Goal: Task Accomplishment & Management: Manage account settings

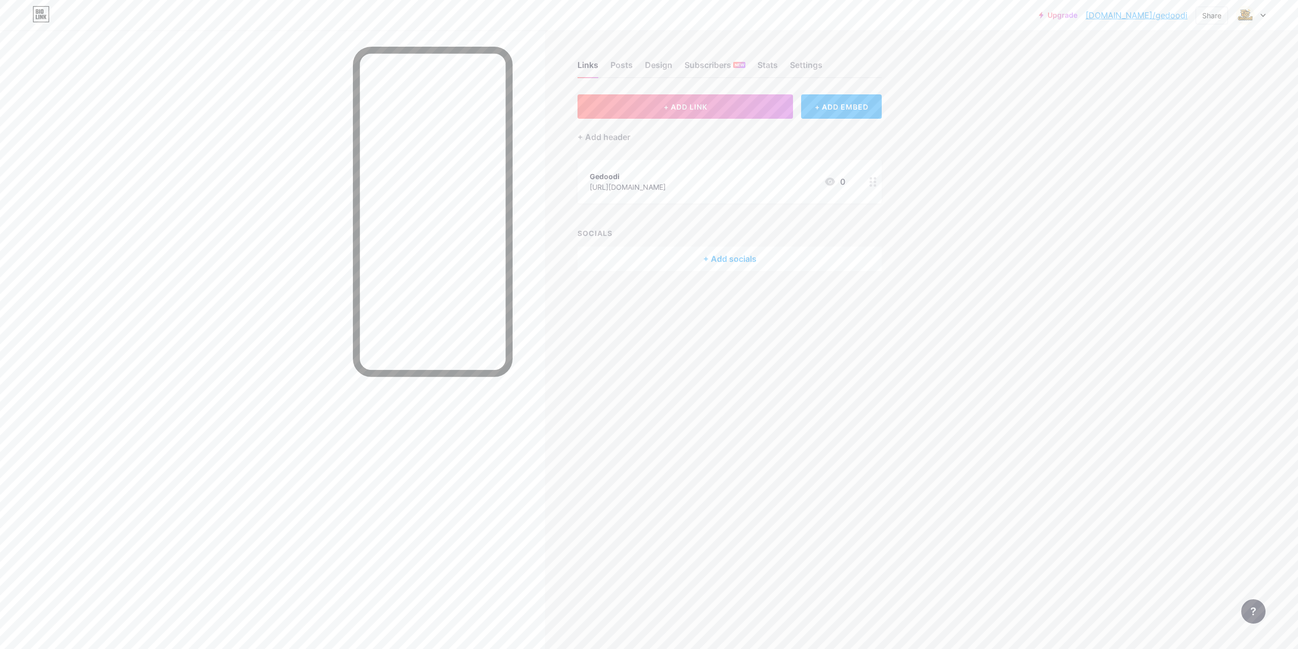
click at [1173, 18] on link "[DOMAIN_NAME]/gedoodi" at bounding box center [1137, 15] width 102 height 12
click at [670, 110] on span "+ ADD LINK" at bounding box center [686, 106] width 44 height 9
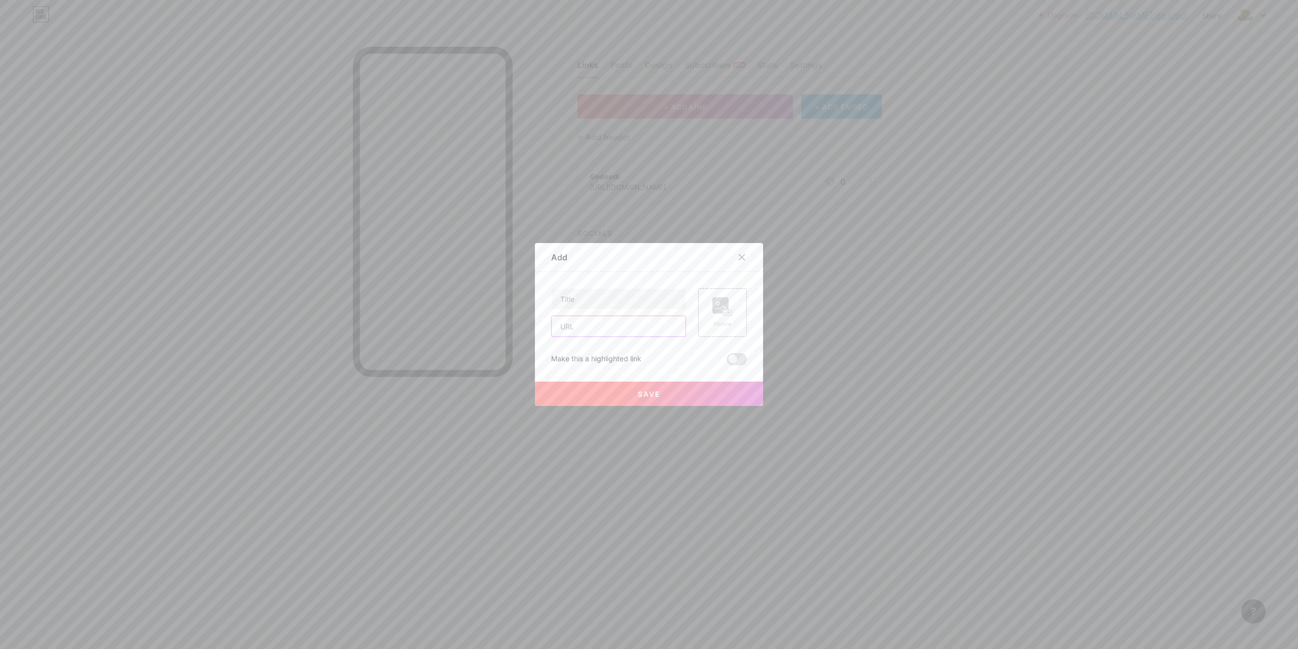
click at [612, 327] on input "text" at bounding box center [619, 326] width 134 height 20
paste input "[URL][DOMAIN_NAME]"
type input "[URL][DOMAIN_NAME]"
click at [605, 302] on input "text" at bounding box center [619, 299] width 134 height 20
click at [610, 295] on input "text" at bounding box center [619, 299] width 134 height 20
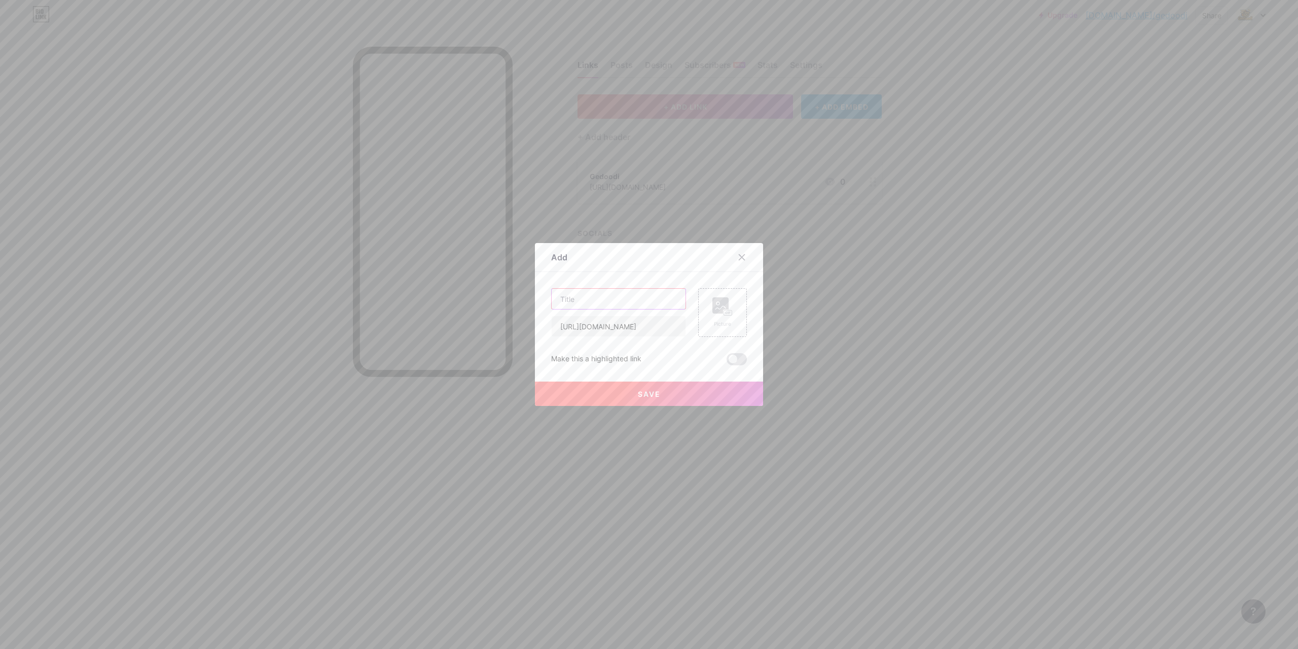
paste input "ขาตั้งโทรศัพท์โลหะพกพา ทนทานและใช้งานง่าย"
type input "ขาตั้งโทรศัพท์โลหะพกพา ทนทานและใช้งานง่าย"
click at [721, 316] on div "Picture" at bounding box center [723, 312] width 20 height 30
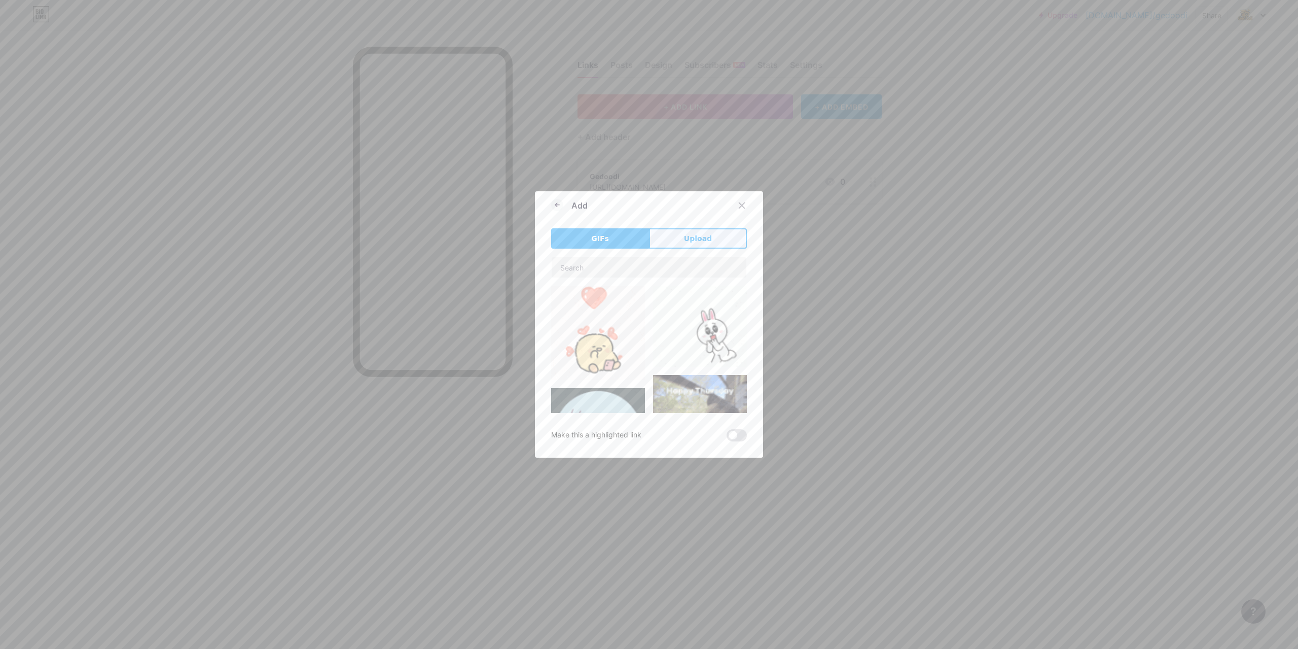
click at [700, 240] on span "Upload" at bounding box center [698, 238] width 28 height 11
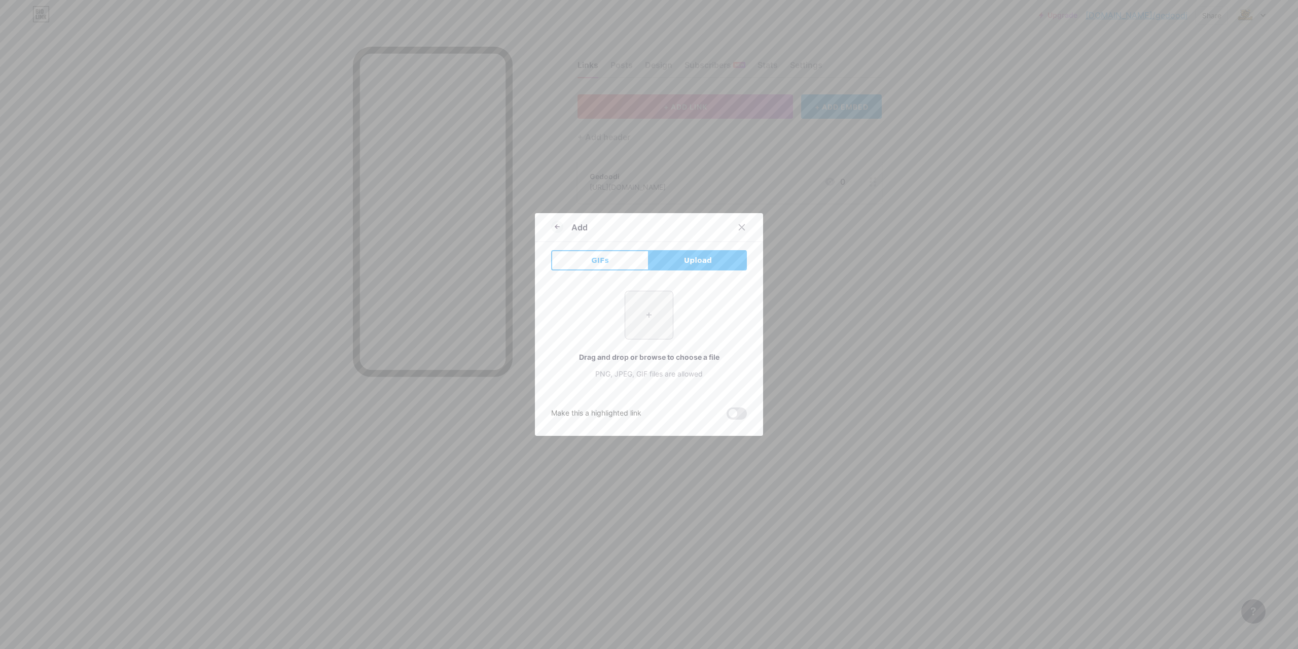
click at [634, 312] on input "file" at bounding box center [649, 315] width 48 height 48
click at [692, 260] on span "Upload" at bounding box center [698, 260] width 28 height 11
click at [655, 301] on input "file" at bounding box center [649, 315] width 48 height 48
type input "C:\fakepath\sg-11134201-7rfh4-m3r8hvsqrfcz10.webp"
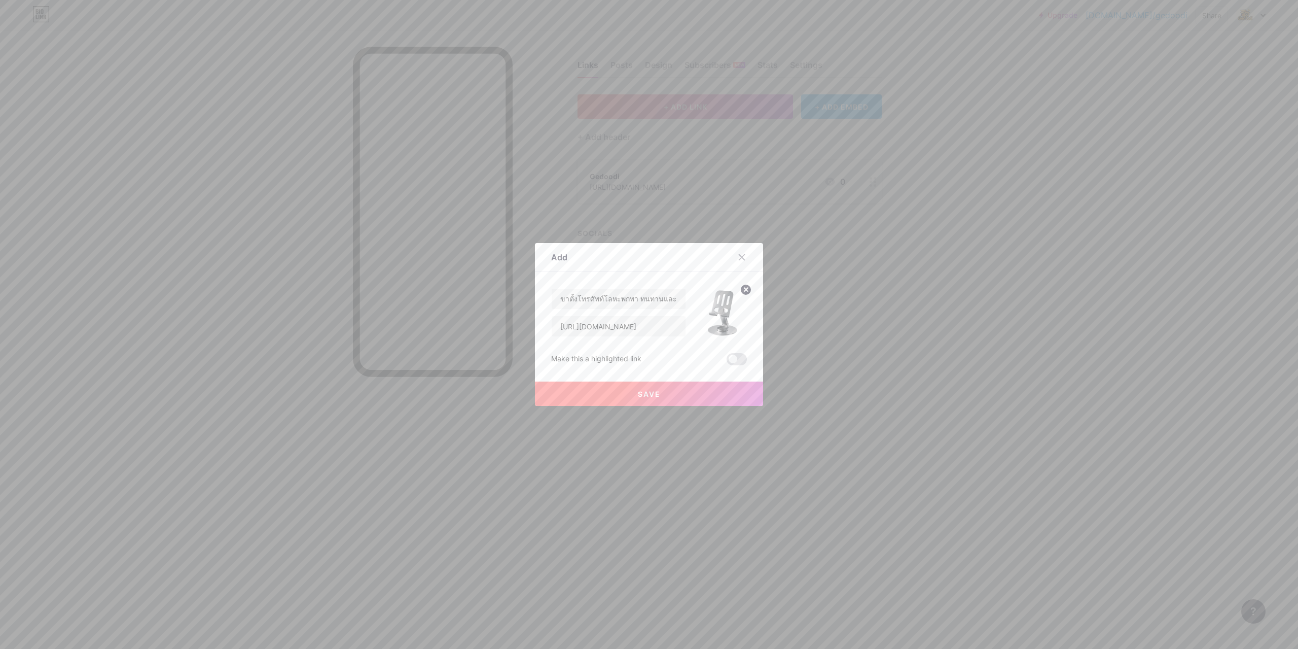
click at [657, 396] on button "Save" at bounding box center [649, 393] width 228 height 24
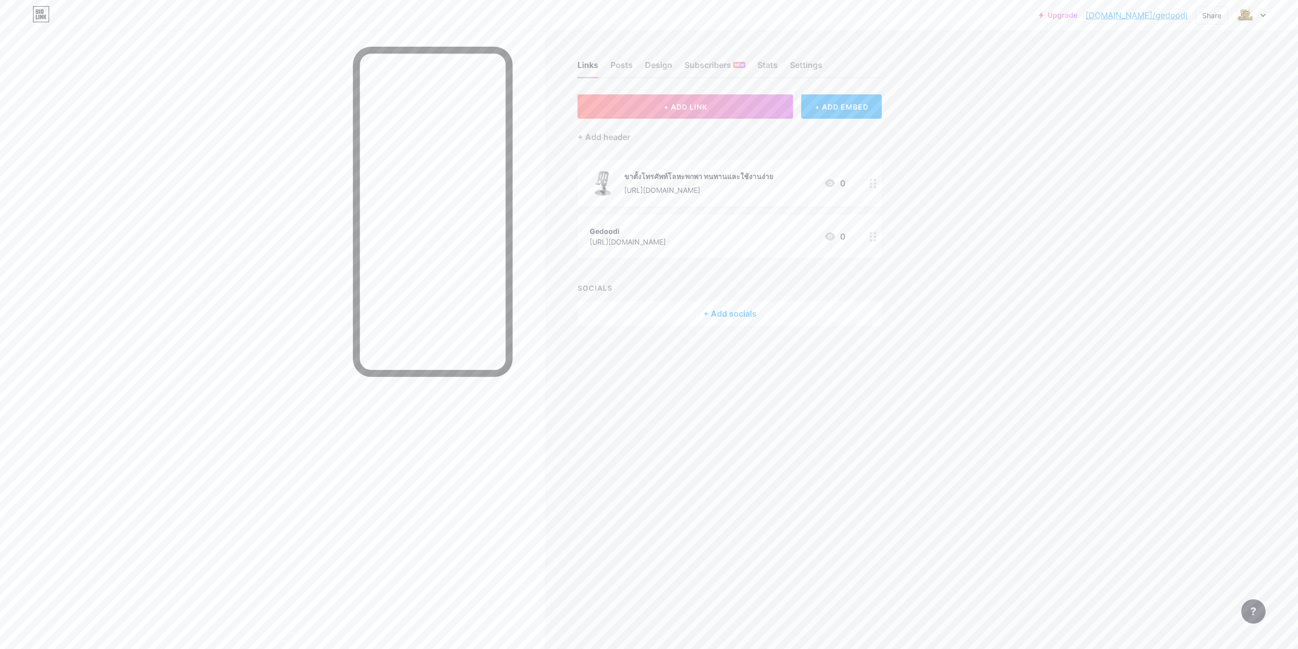
click at [720, 187] on div "[URL][DOMAIN_NAME]" at bounding box center [698, 190] width 149 height 11
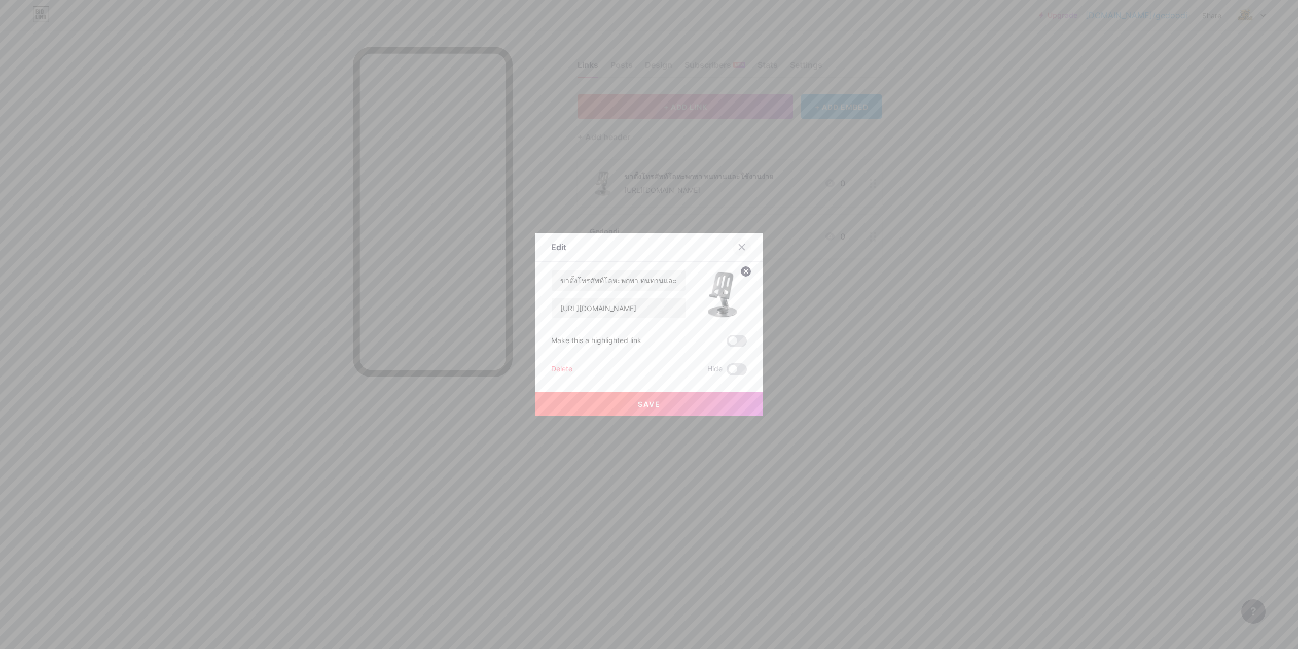
click at [738, 246] on icon at bounding box center [742, 247] width 8 height 8
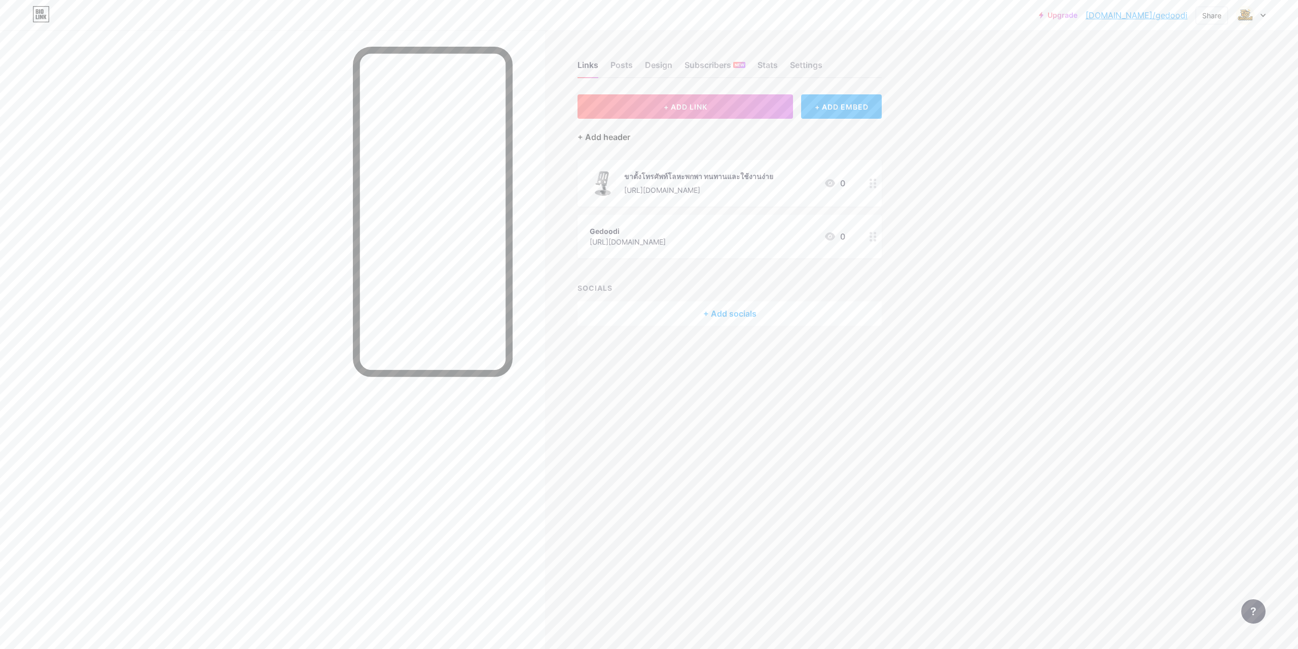
click at [599, 136] on div "+ Add header" at bounding box center [604, 137] width 53 height 12
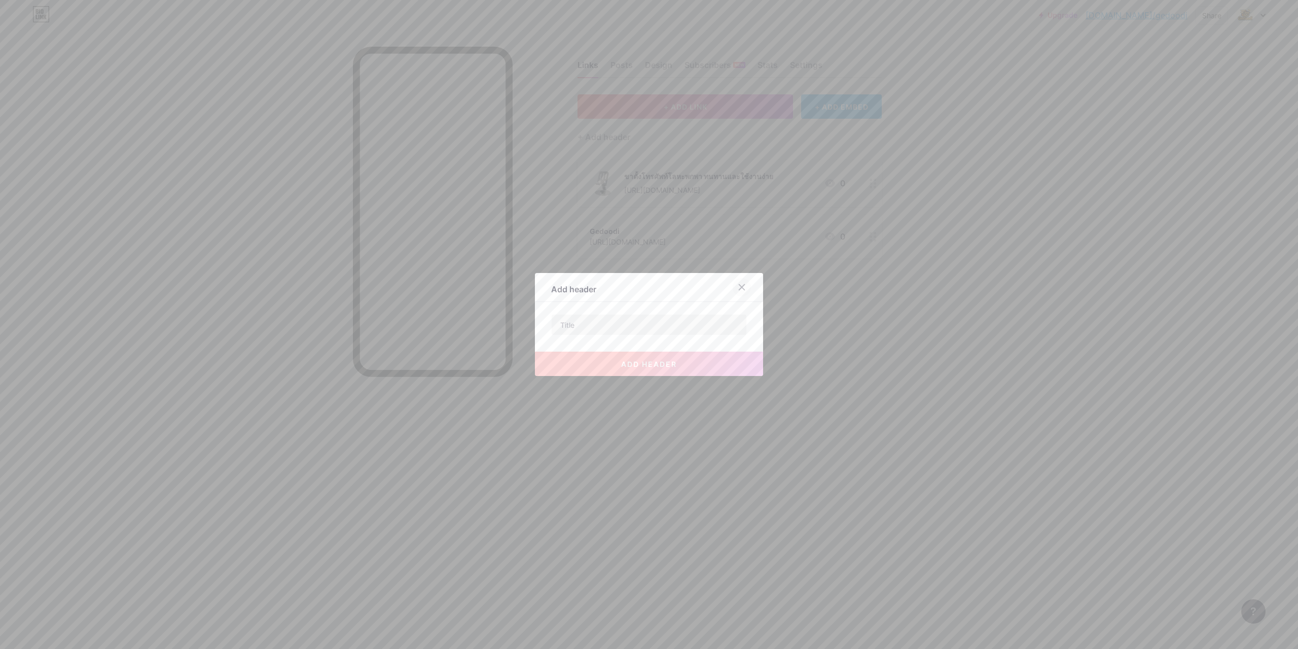
click at [738, 286] on icon at bounding box center [742, 287] width 8 height 8
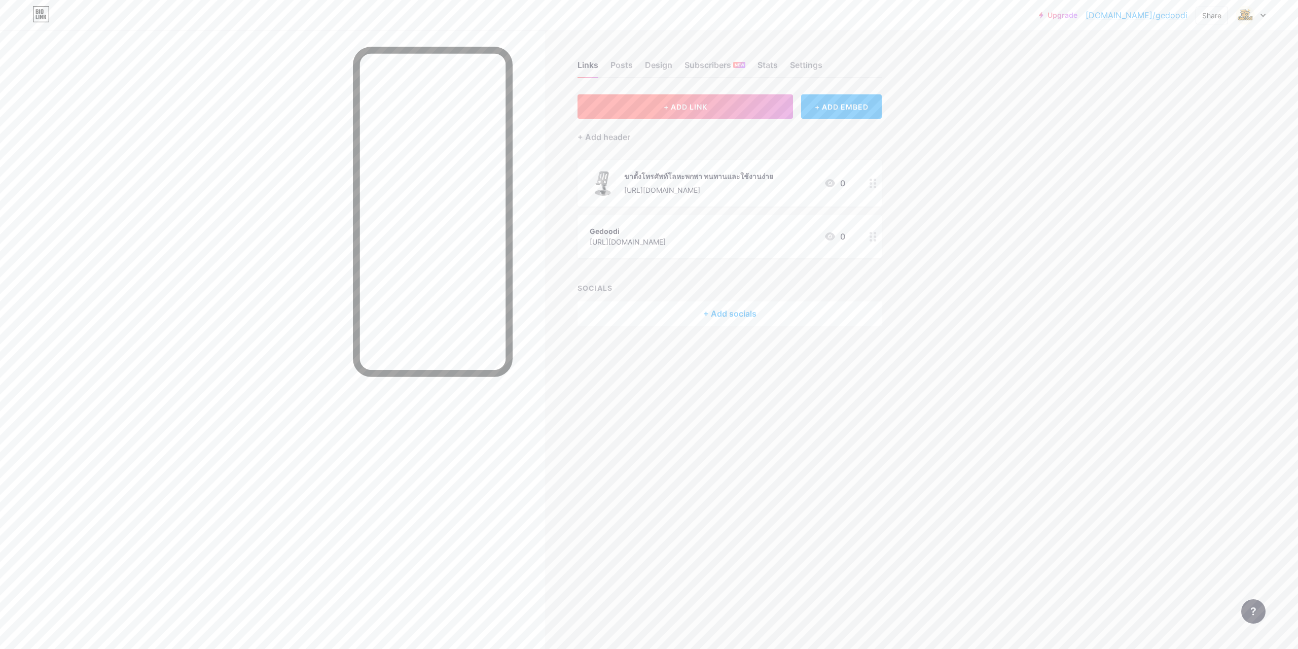
click at [680, 105] on span "+ ADD LINK" at bounding box center [686, 106] width 44 height 9
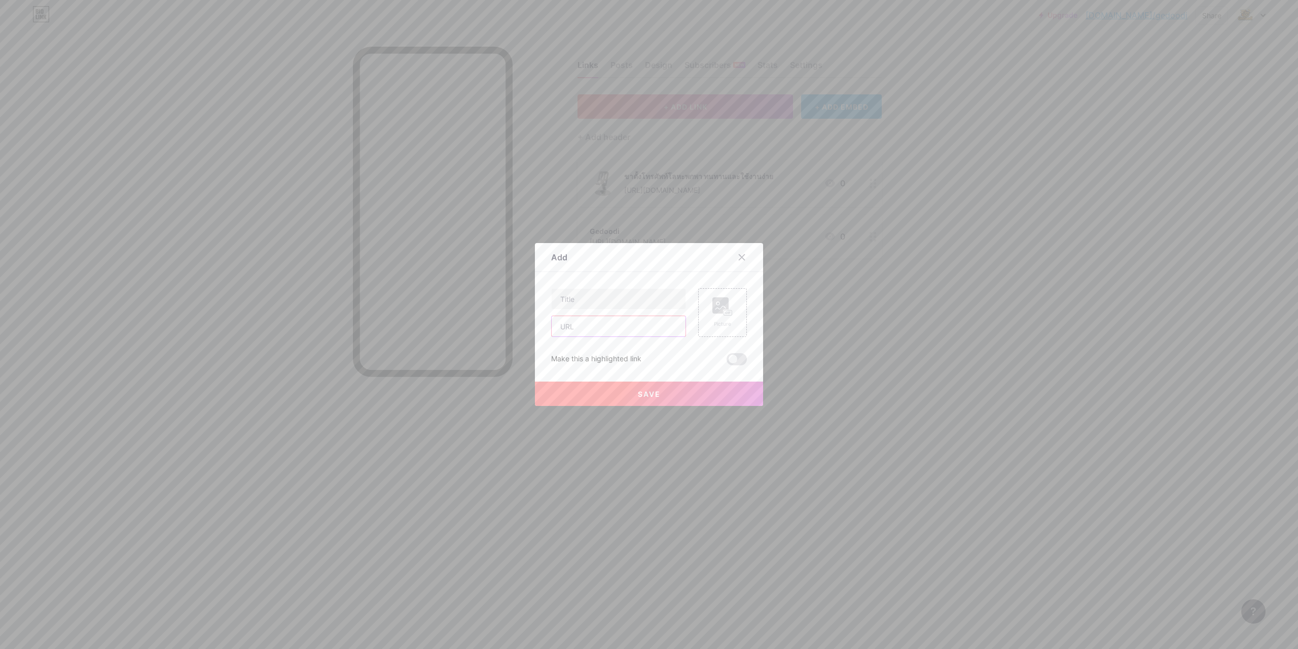
click at [624, 334] on input "text" at bounding box center [619, 326] width 134 height 20
paste input "[URL][DOMAIN_NAME]"
type input "[URL][DOMAIN_NAME]"
click at [622, 331] on input "text" at bounding box center [619, 326] width 134 height 20
click at [667, 326] on input "text" at bounding box center [619, 326] width 134 height 20
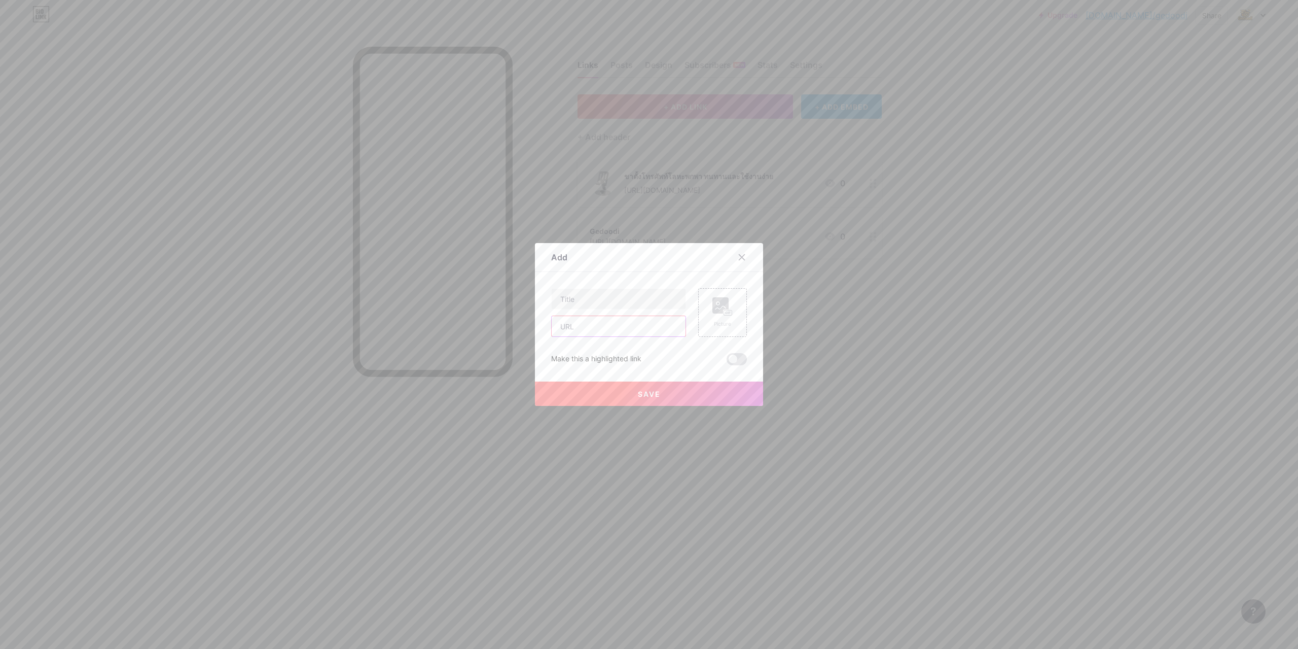
paste input "[URL][DOMAIN_NAME]"
type input "[URL][DOMAIN_NAME]"
click at [604, 299] on input "text" at bounding box center [619, 299] width 134 height 20
paste input "แท่นวางแล็ปท็อป ตัวยึดพับแล็ปท็อปโลหะ 360 องศาแท็บเล็ตโทรศัพท์มือถือเดสก์ท็อปยก…"
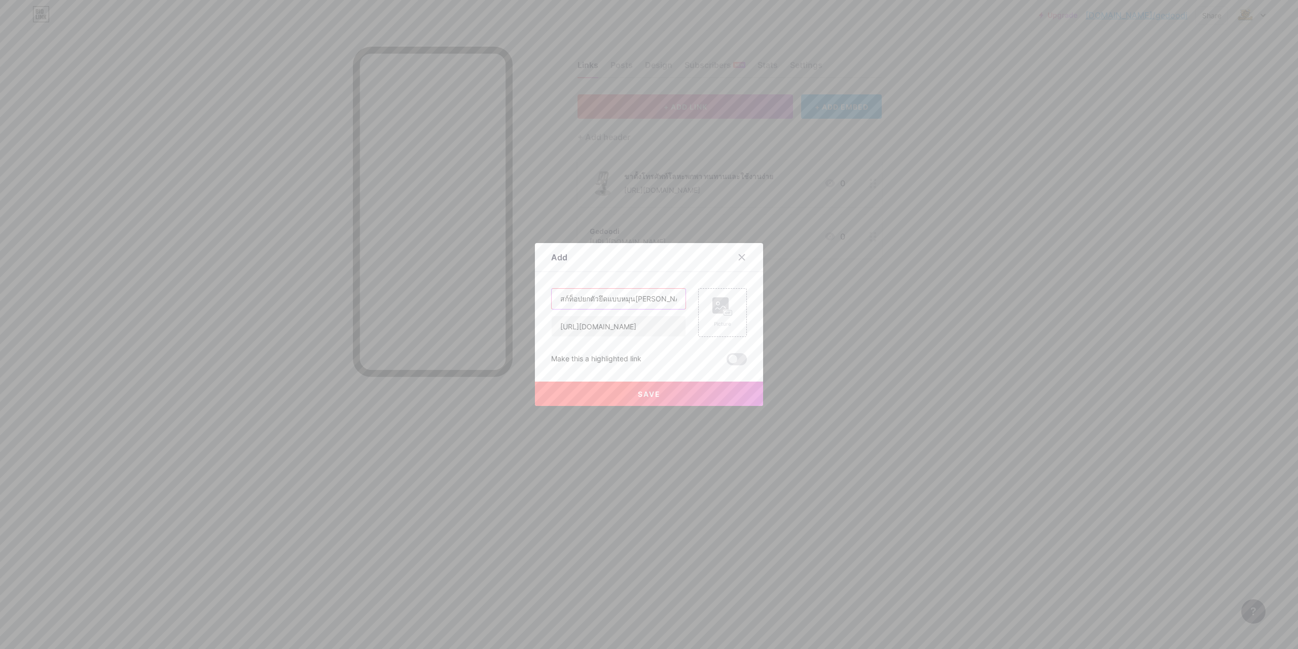
type input "แท่นวางแล็ปท็อป ตัวยึดพับแล็ปท็อปโลหะ 360 องศาแท็บเล็ตโทรศัพท์มือถือเดสก์ท็อปยก…"
click at [719, 312] on rect at bounding box center [721, 305] width 16 height 16
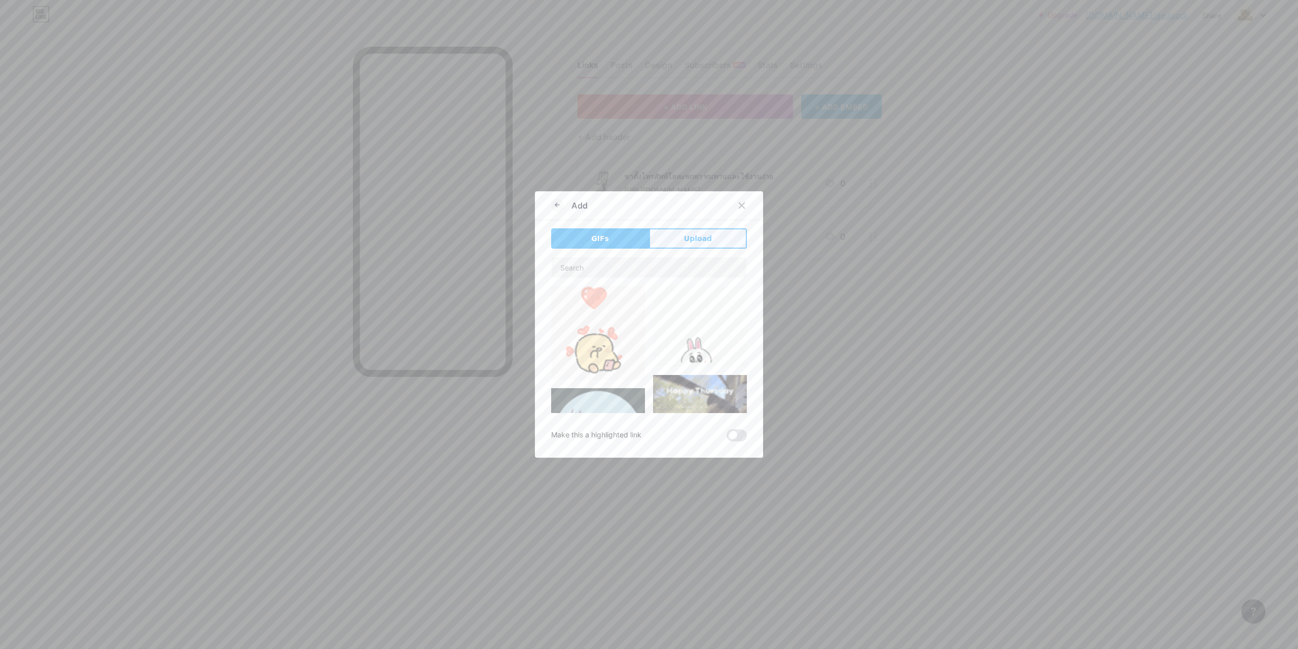
click at [681, 244] on button "Upload" at bounding box center [698, 238] width 98 height 20
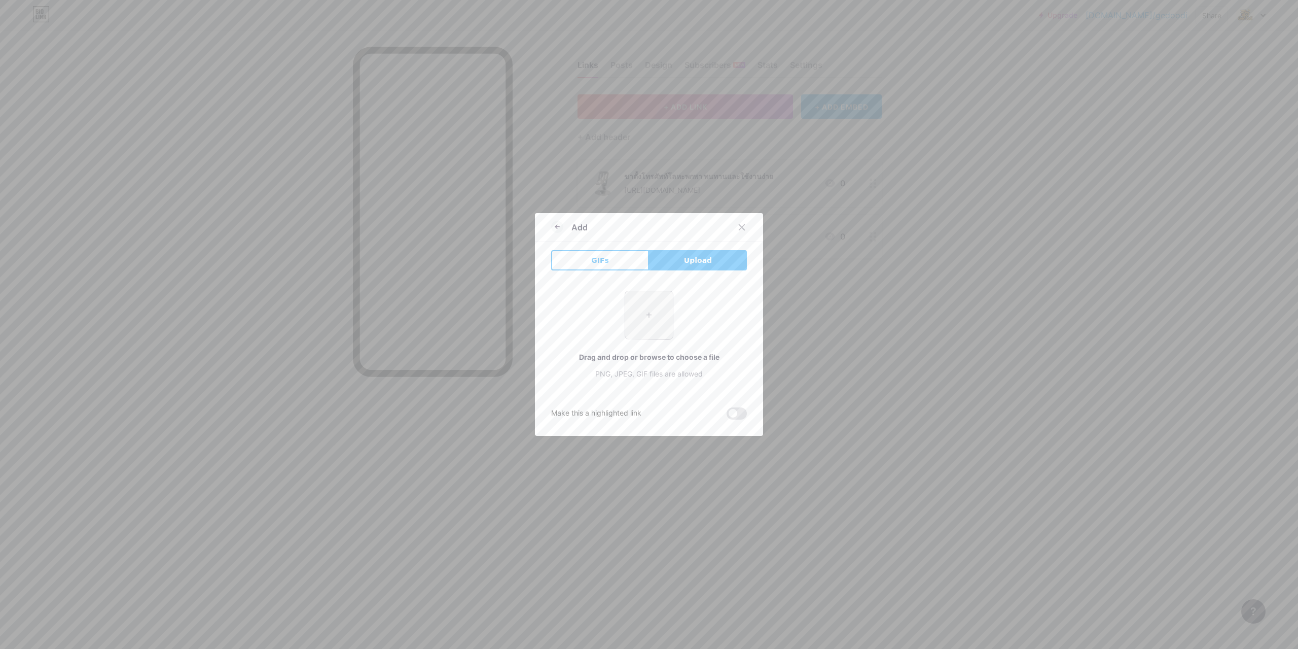
click at [659, 312] on input "file" at bounding box center [649, 315] width 48 height 48
type input "C:\fakepath\th-11134207-23030-r9o6k679jyovab.webp"
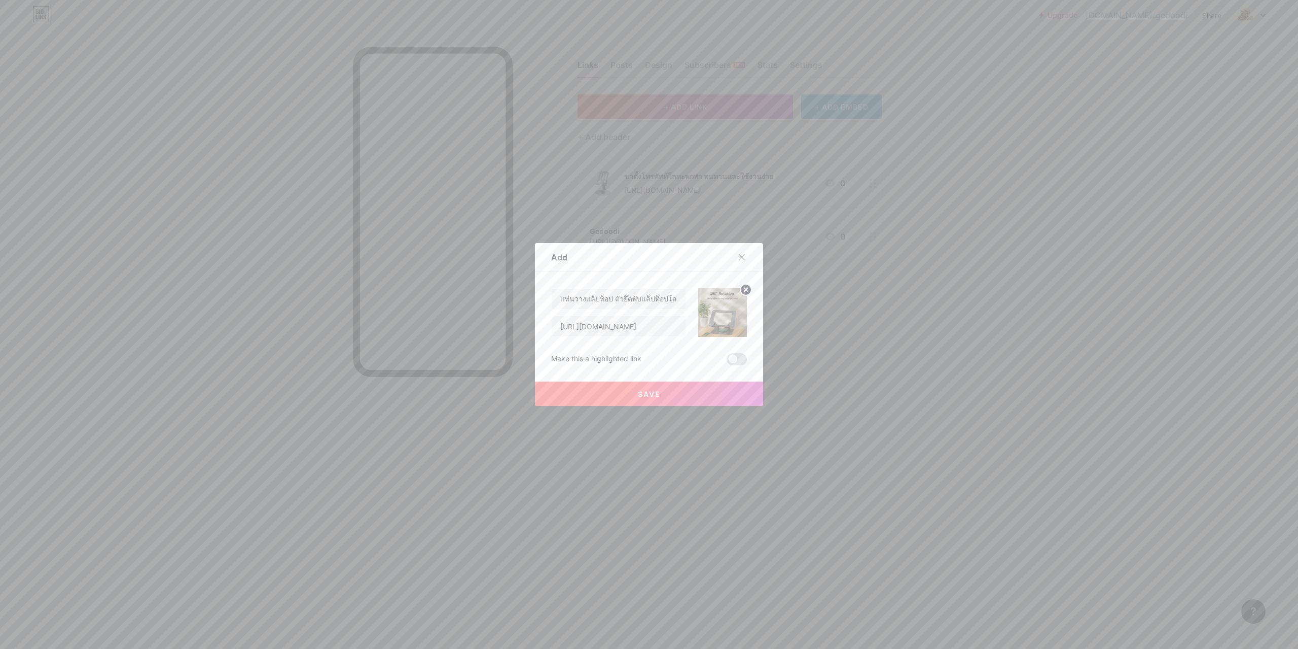
click at [697, 394] on button "Save" at bounding box center [649, 393] width 228 height 24
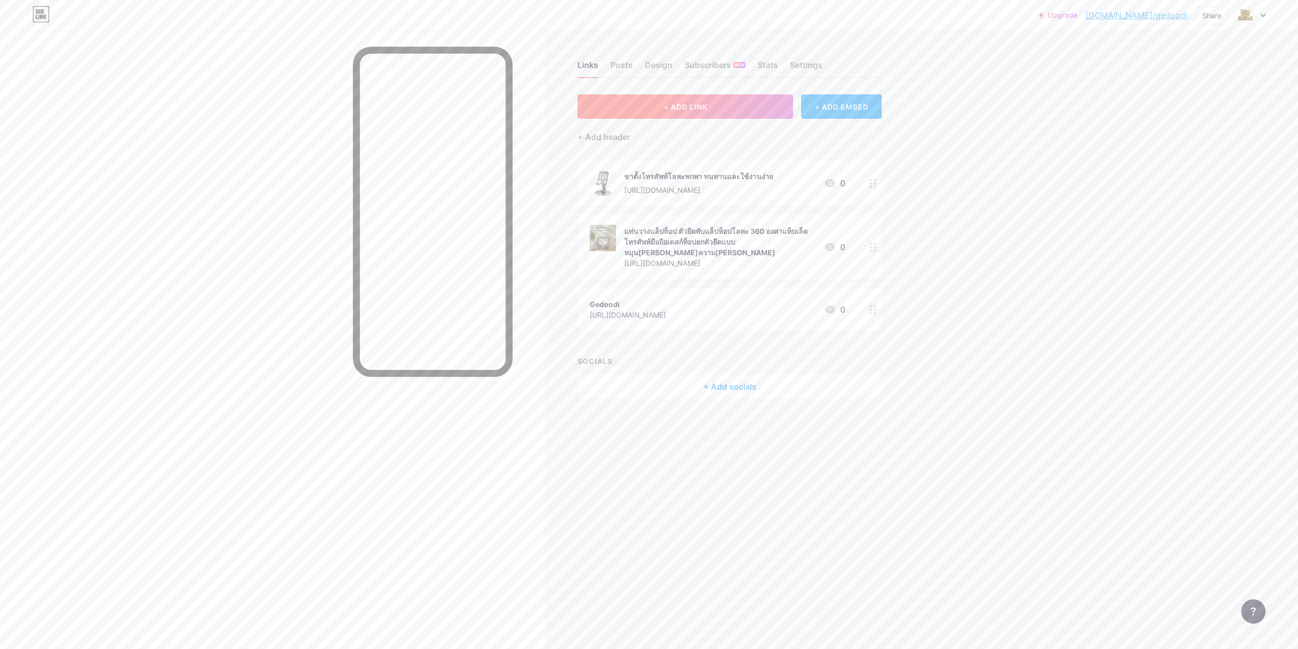
click at [675, 114] on button "+ ADD LINK" at bounding box center [686, 106] width 216 height 24
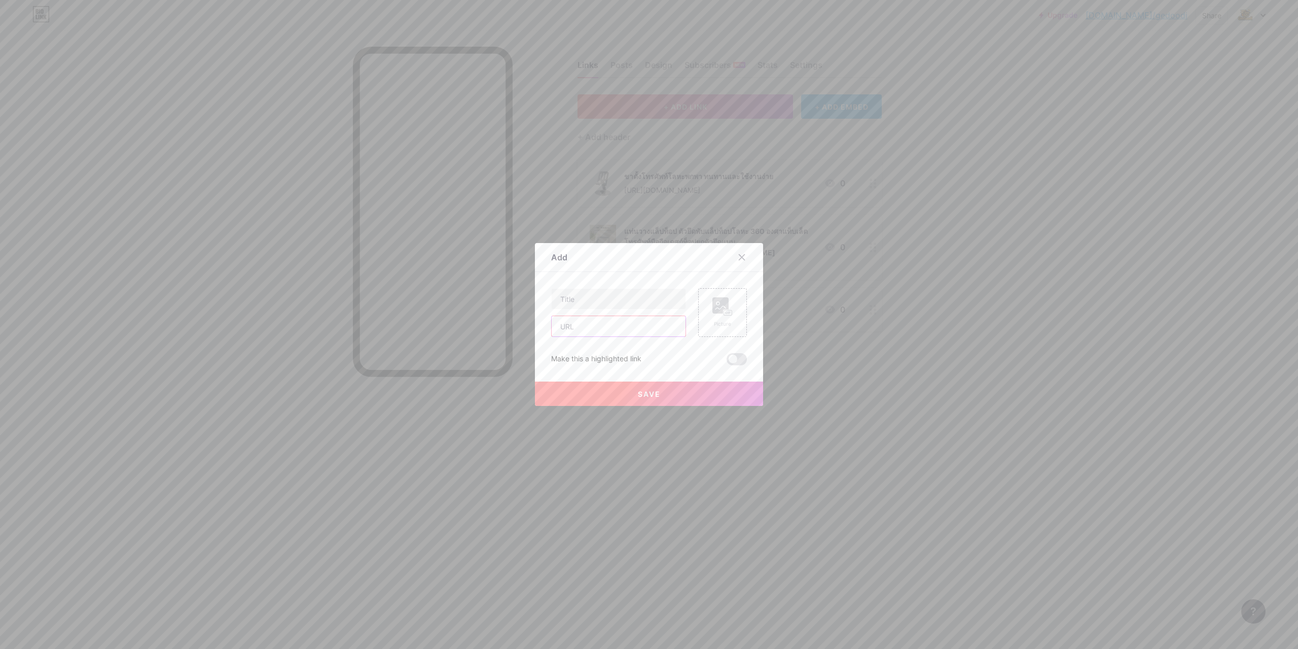
click at [599, 329] on input "text" at bounding box center [619, 326] width 134 height 20
paste input "[URL][DOMAIN_NAME]"
type input "[URL][DOMAIN_NAME]"
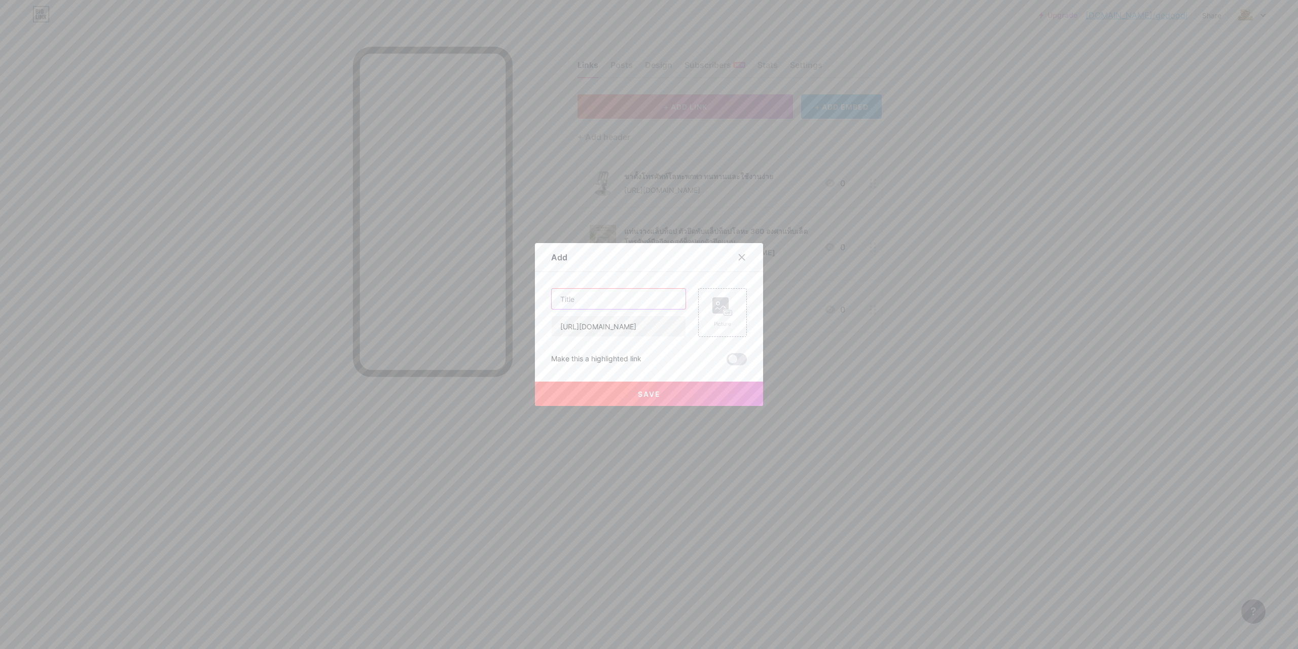
click at [621, 306] on input "text" at bounding box center [619, 299] width 134 height 20
paste input "UGREEN GaN 45W 65W หัวชาร์จเร็วสายชาร์จพับเก็บได้ Super Fast Charging 2.0"
type input "UGREEN GaN 45W 65W หัวชาร์จเร็วสายชาร์จพับเก็บได้ Super Fast Charging 2.0"
click at [707, 321] on div "Picture" at bounding box center [722, 312] width 49 height 49
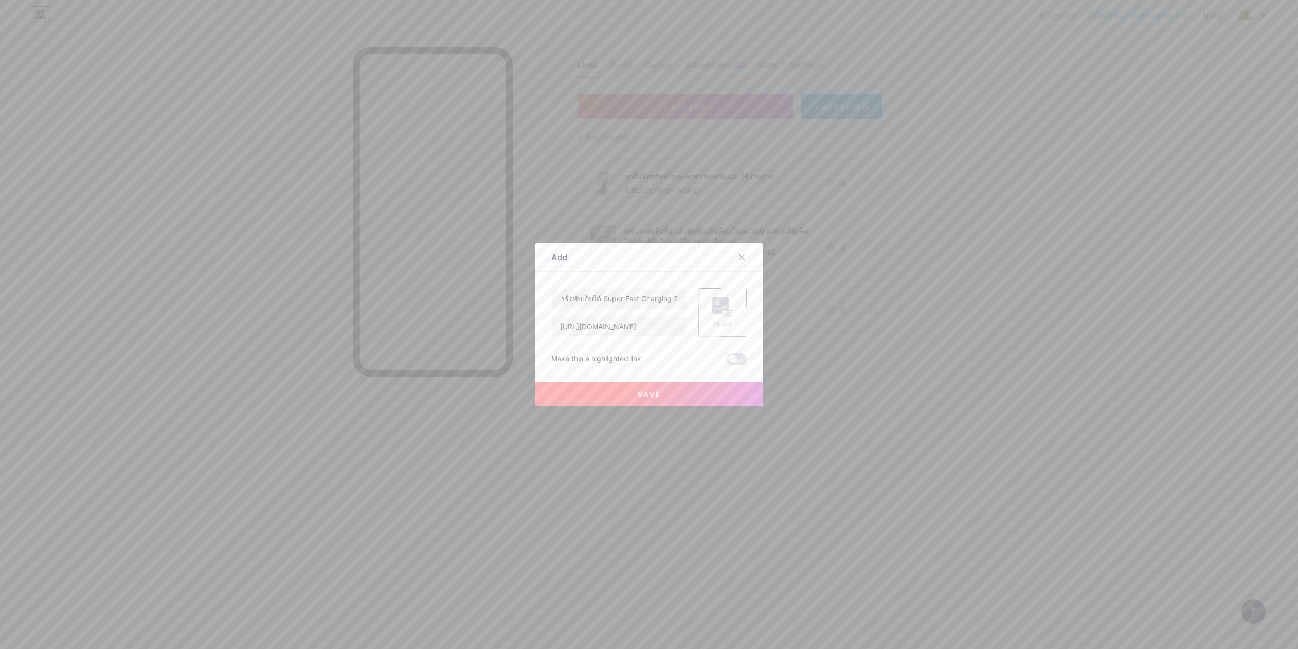
scroll to position [0, 0]
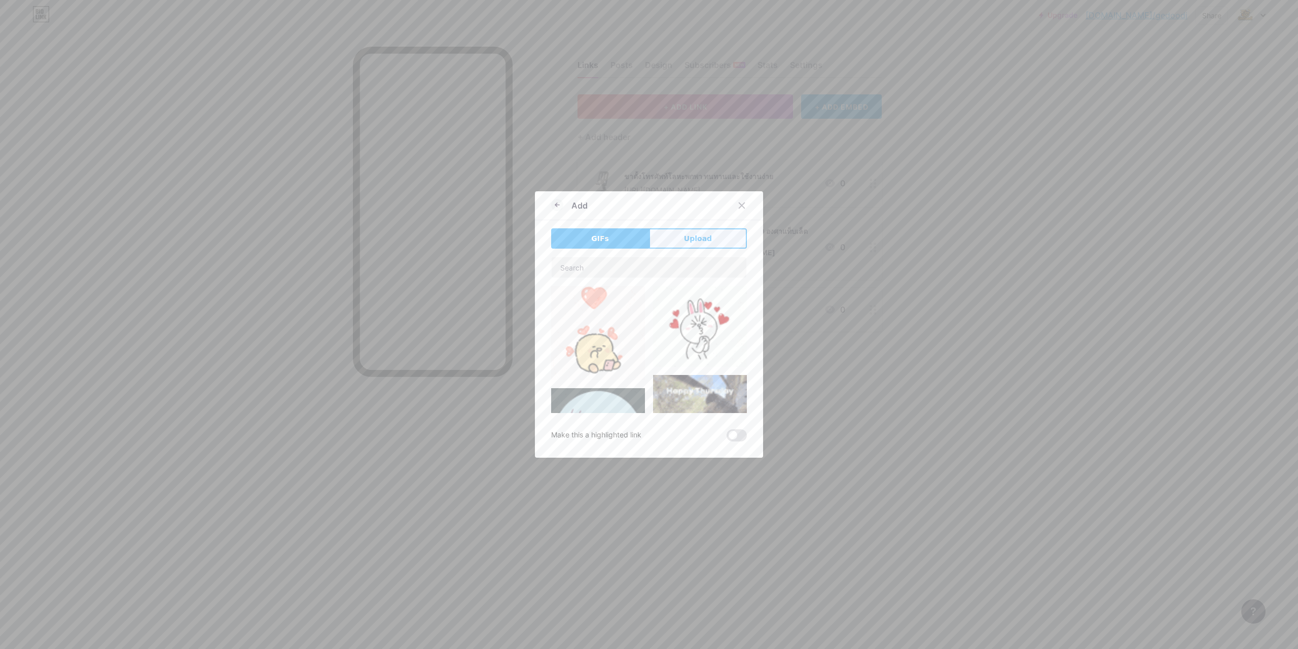
click at [693, 235] on span "Upload" at bounding box center [698, 238] width 28 height 11
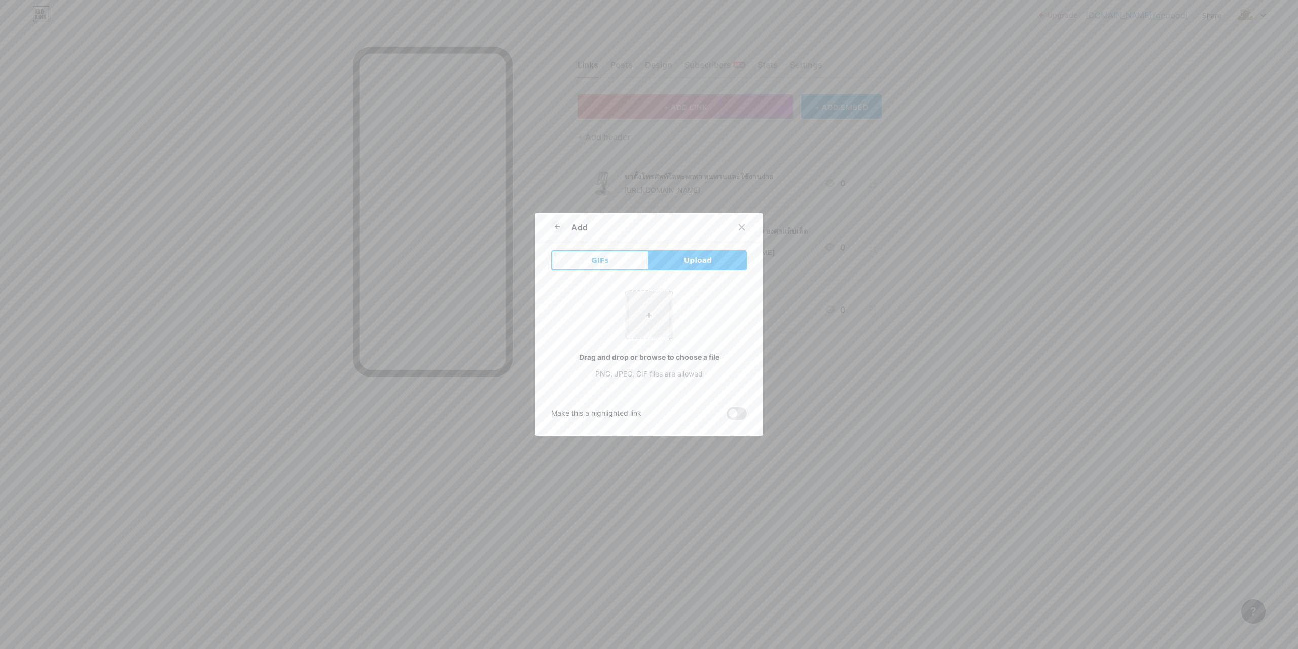
click at [644, 310] on input "file" at bounding box center [649, 315] width 48 height 48
type input "C:\fakepath\th-11134207-7ra0p-mcrgr3fly2qub1.webp"
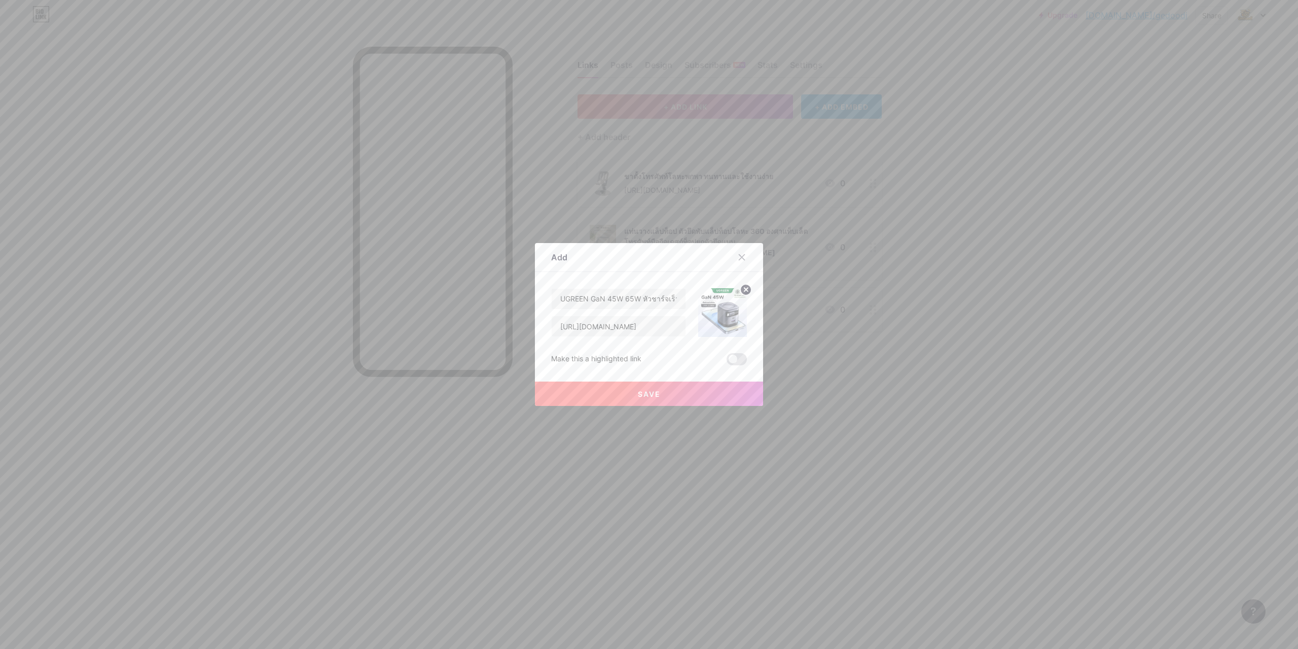
click at [665, 395] on button "Save" at bounding box center [649, 393] width 228 height 24
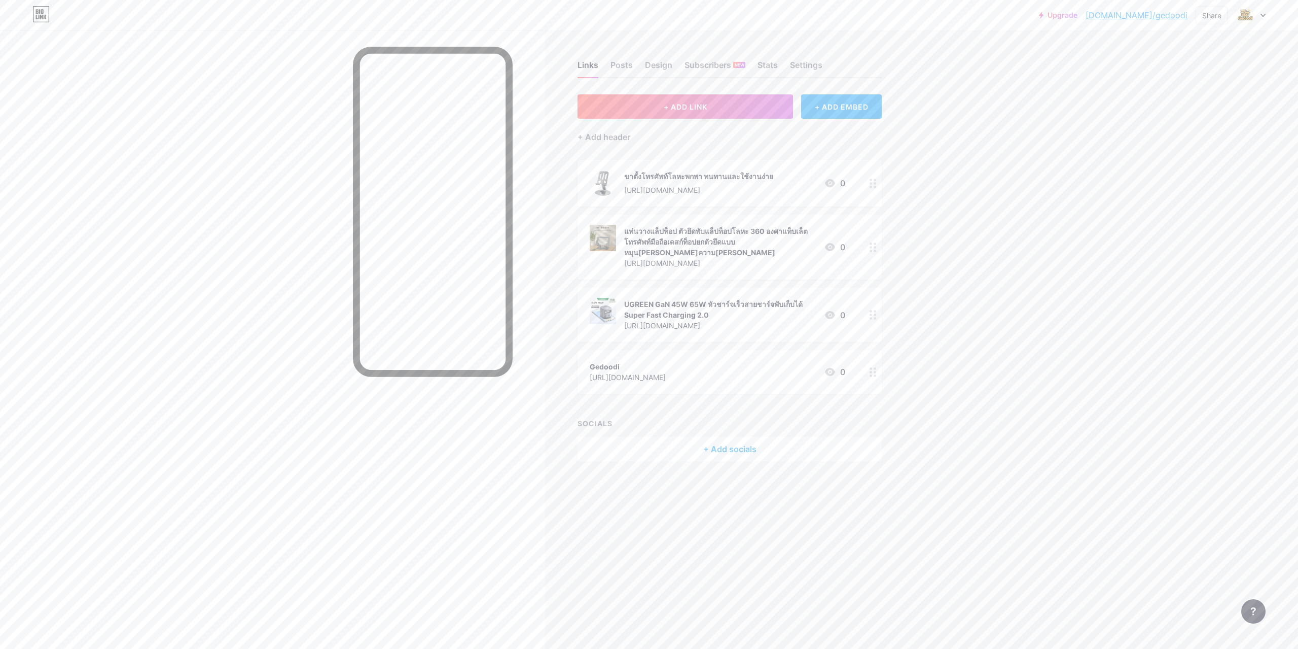
click at [875, 366] on div at bounding box center [873, 372] width 17 height 44
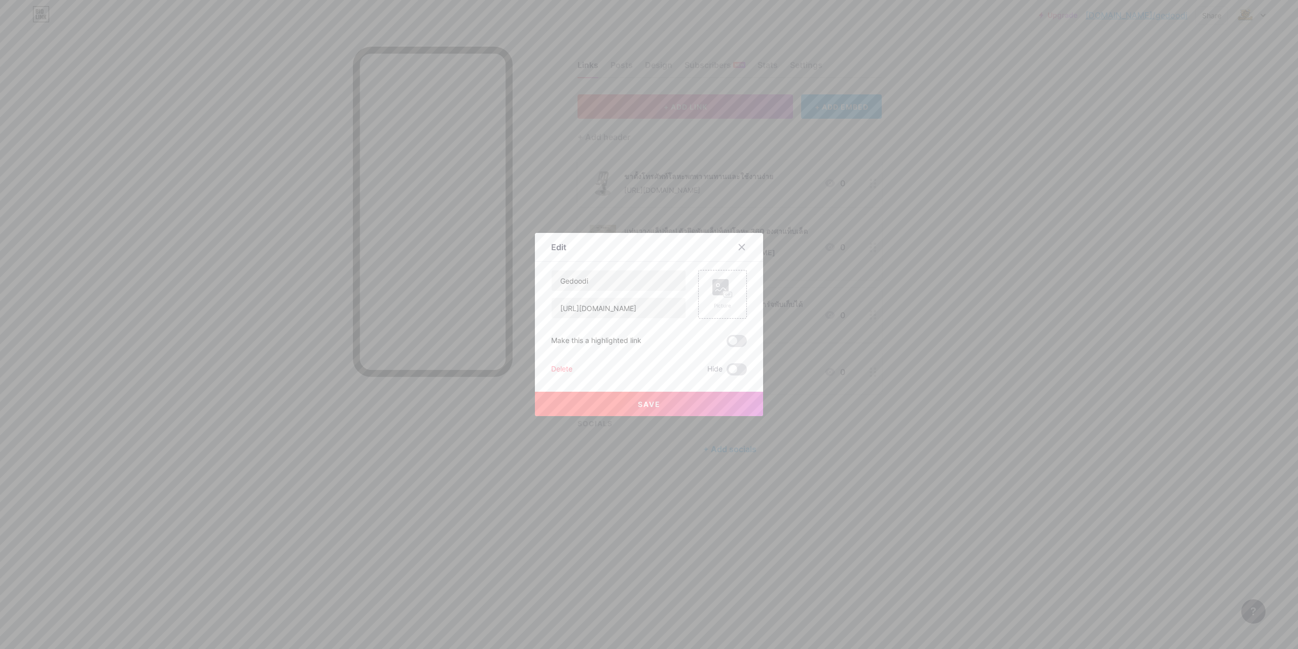
click at [564, 368] on div "Delete" at bounding box center [561, 369] width 21 height 12
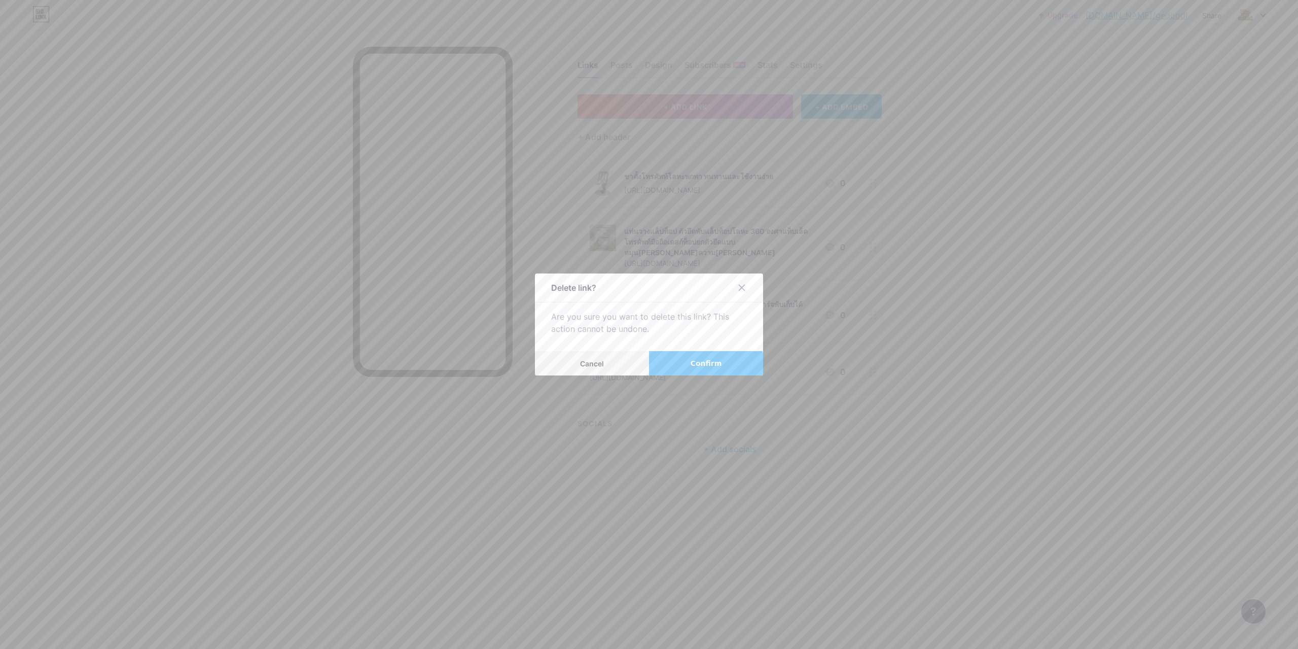
click at [681, 367] on button "Confirm" at bounding box center [706, 363] width 114 height 24
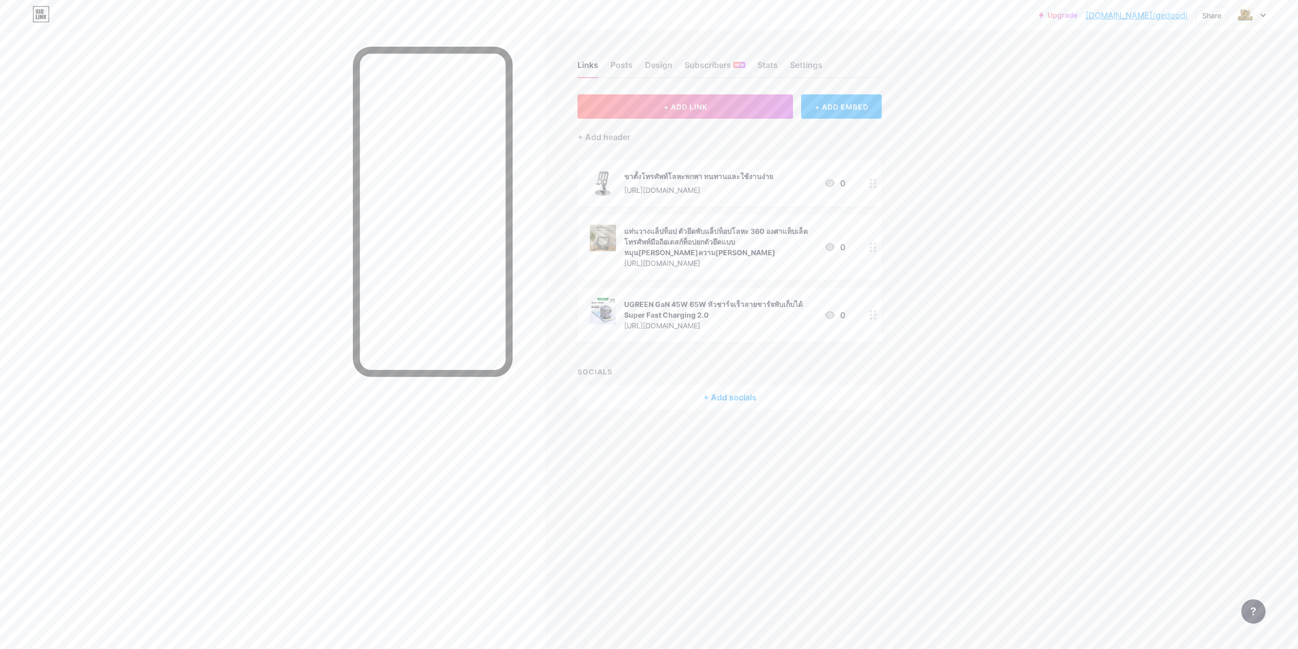
click at [839, 101] on div "+ ADD EMBED" at bounding box center [841, 106] width 81 height 24
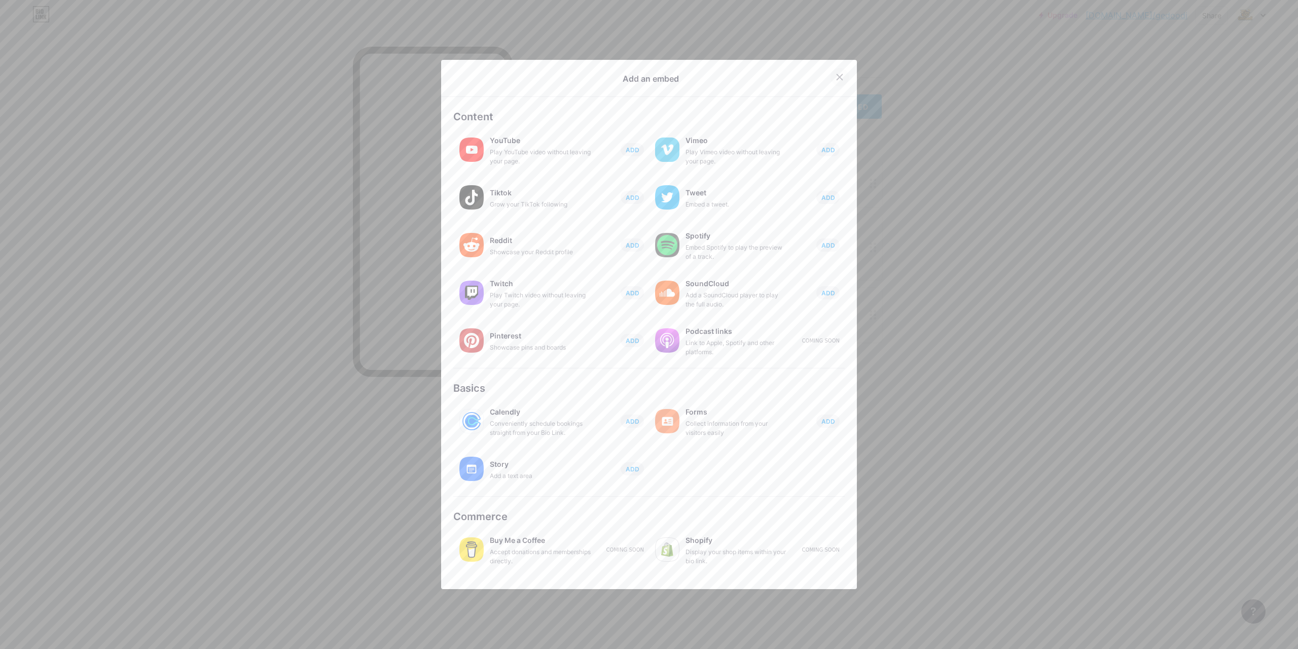
click at [836, 75] on icon at bounding box center [840, 77] width 8 height 8
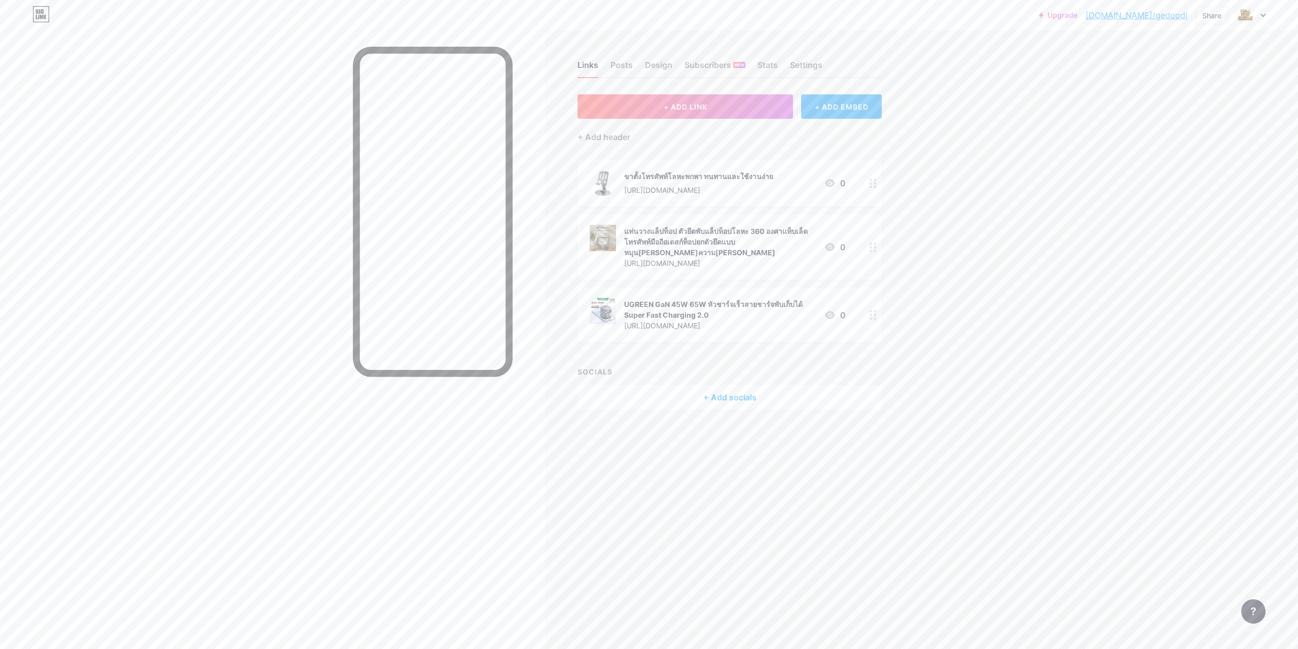
click at [847, 105] on div "+ ADD EMBED" at bounding box center [841, 106] width 81 height 24
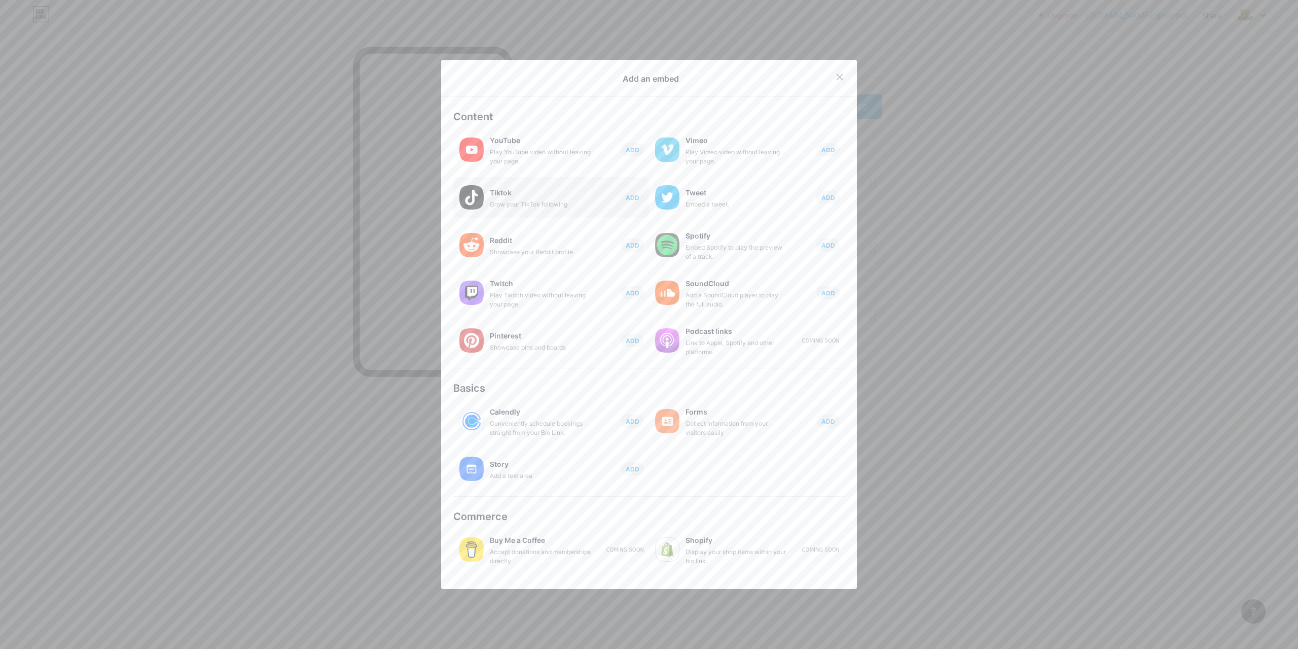
click at [545, 204] on div "Grow your TikTok following" at bounding box center [540, 204] width 101 height 9
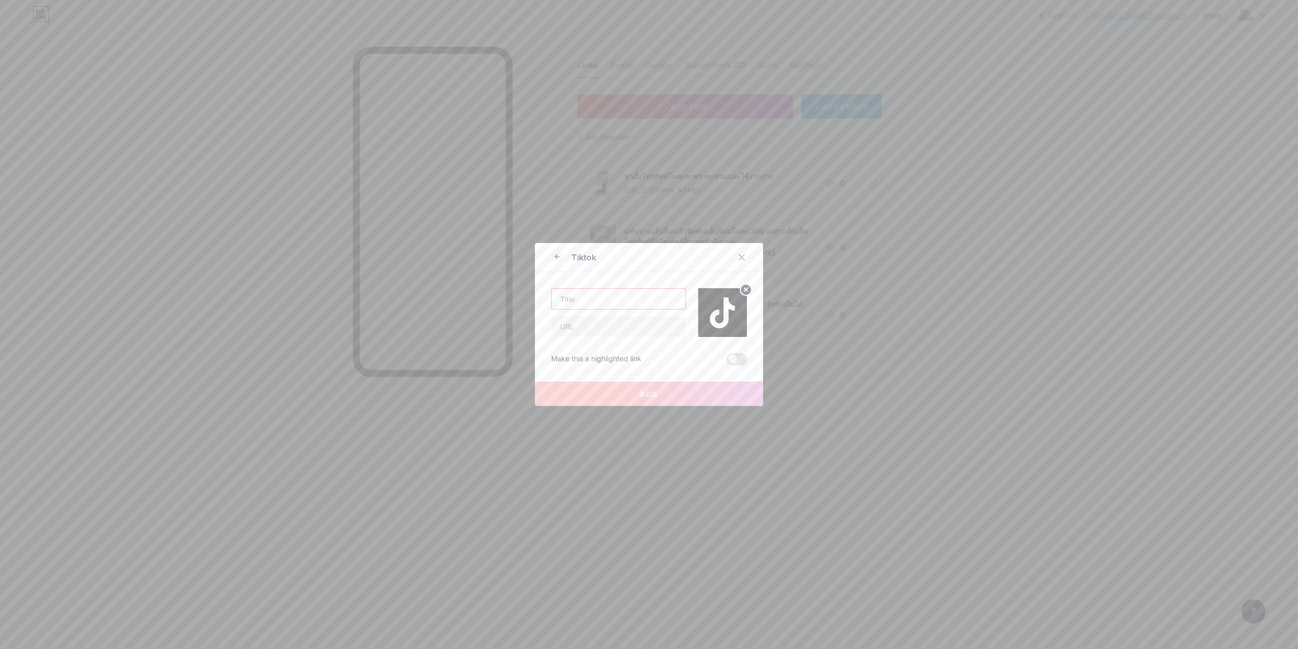
click at [601, 296] on input "text" at bounding box center [619, 299] width 134 height 20
click at [738, 256] on icon at bounding box center [742, 257] width 8 height 8
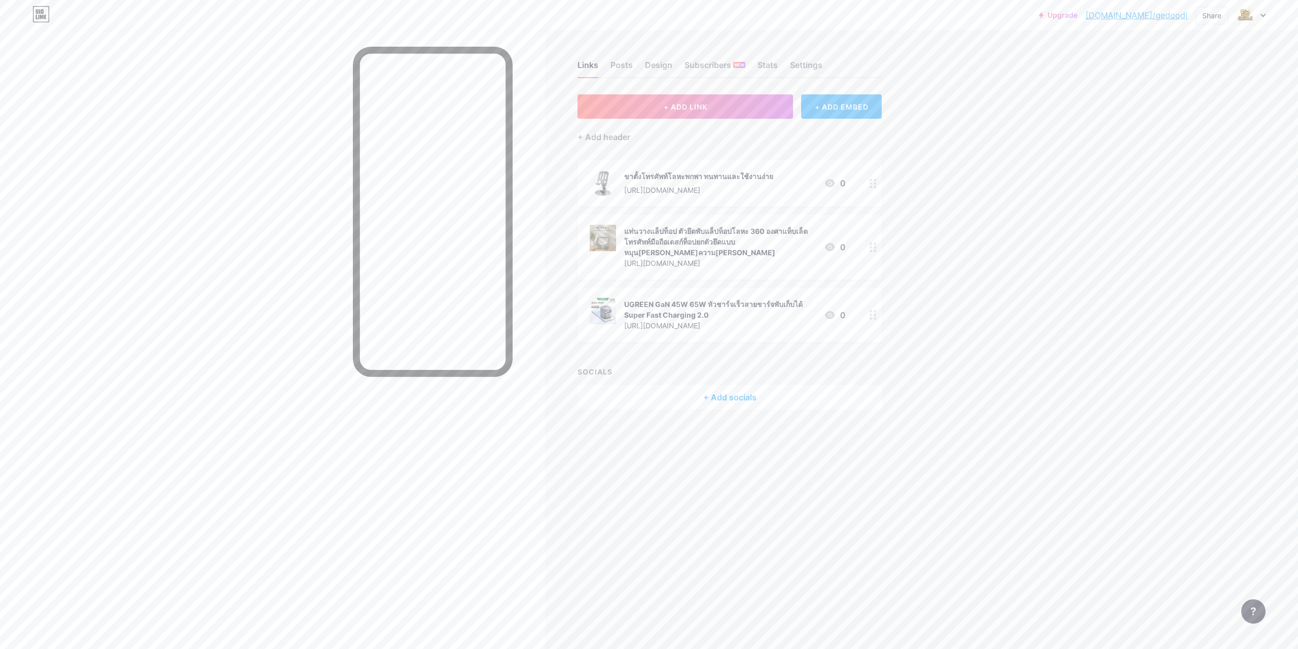
click at [848, 109] on div "+ ADD EMBED" at bounding box center [841, 106] width 81 height 24
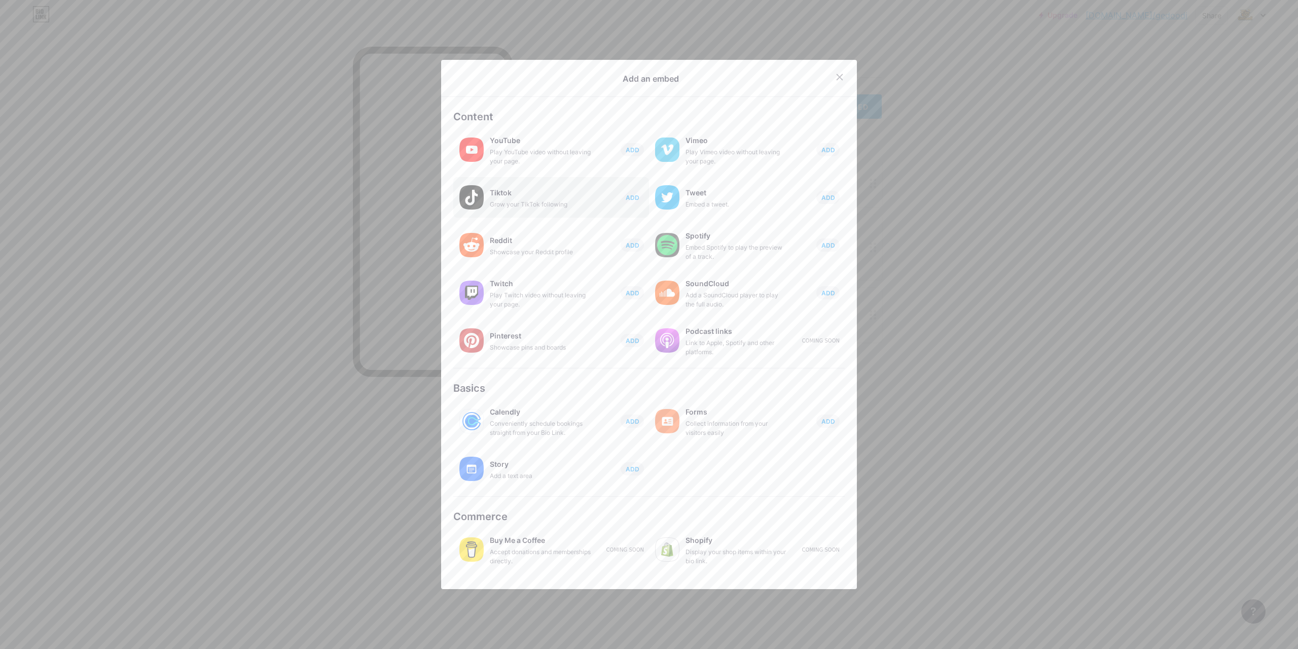
click at [554, 200] on div "Grow your TikTok following" at bounding box center [540, 204] width 101 height 9
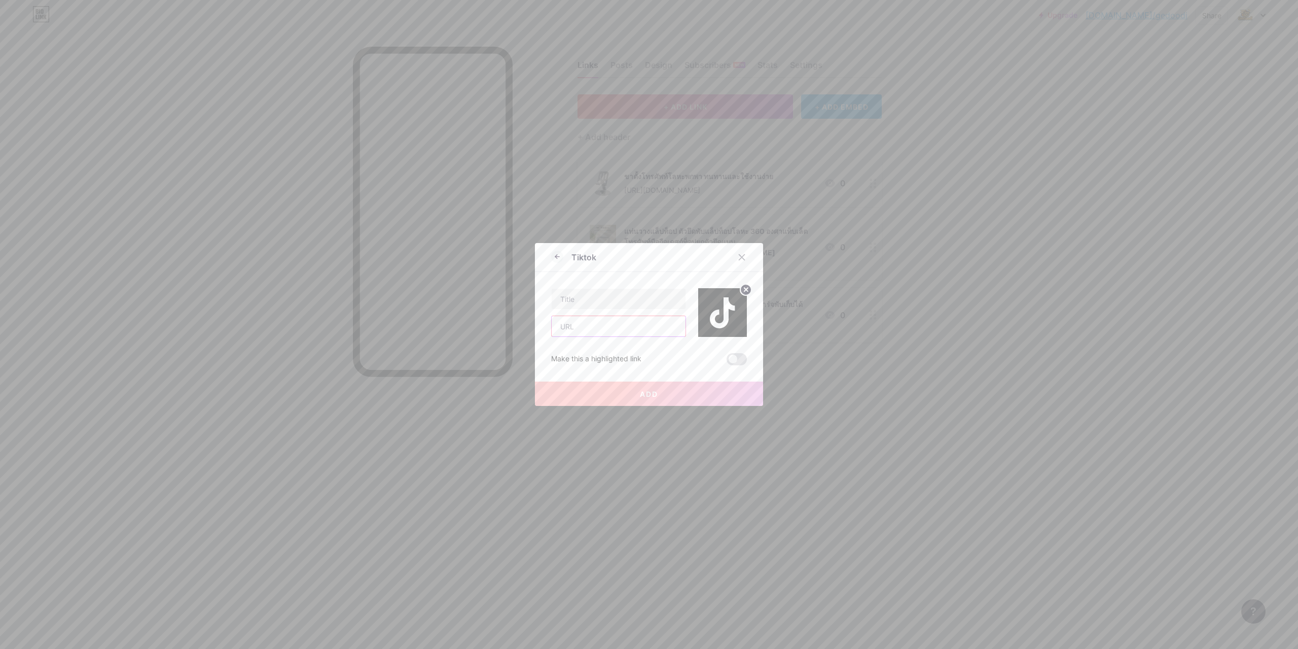
click at [601, 328] on input "text" at bounding box center [619, 326] width 134 height 20
paste input "[URL][DOMAIN_NAME]"
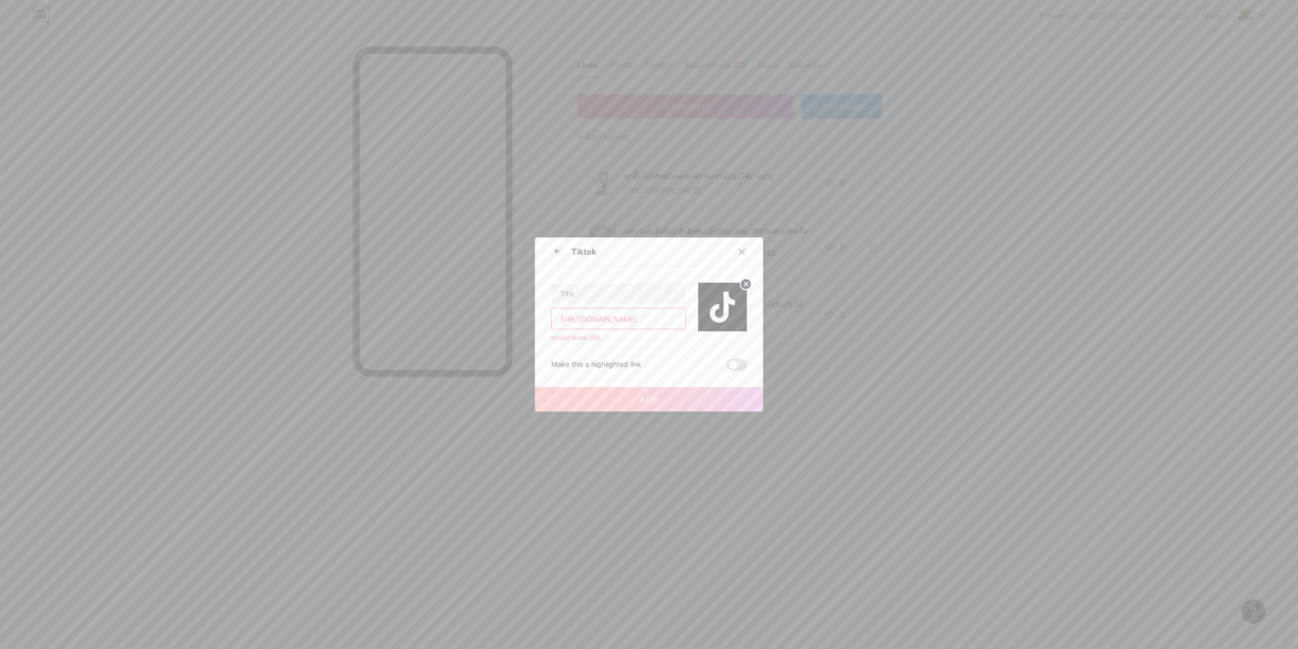
scroll to position [0, 91]
drag, startPoint x: 582, startPoint y: 321, endPoint x: 707, endPoint y: 319, distance: 125.3
click at [707, 319] on div "[URL][DOMAIN_NAME] Invalid tiktok URL." at bounding box center [649, 304] width 196 height 76
click at [589, 313] on input "[URL][DOMAIN_NAME]" at bounding box center [619, 318] width 134 height 20
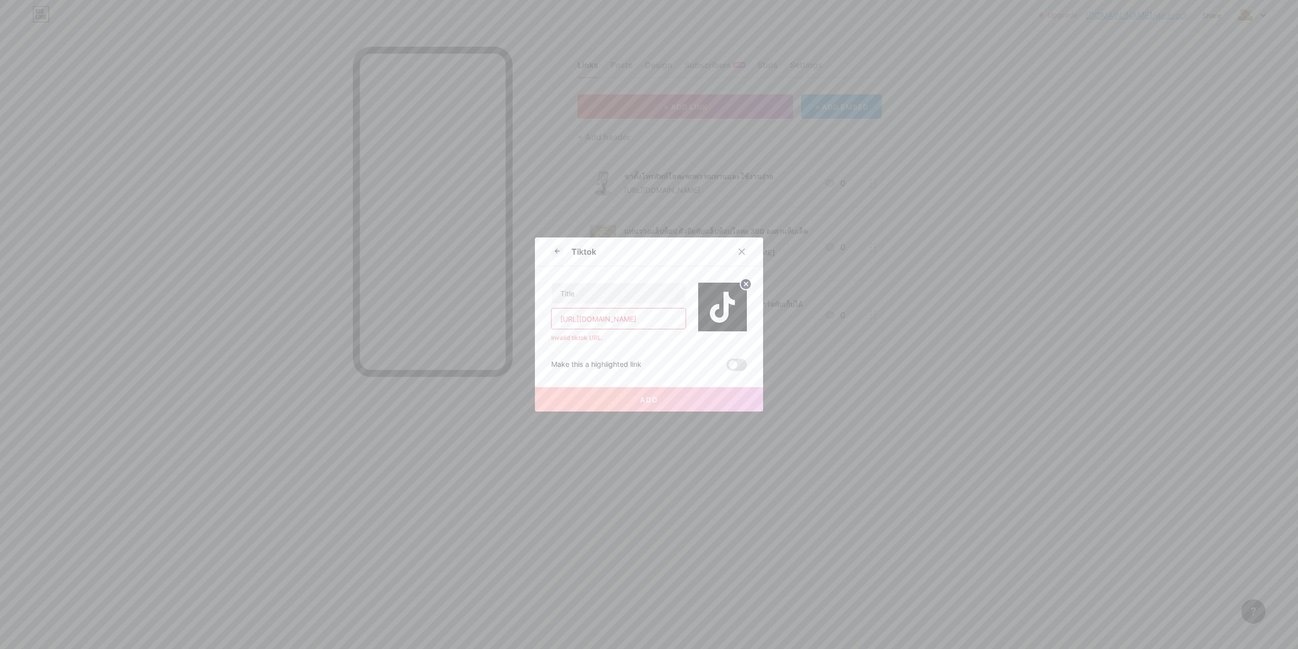
type input "[URL][DOMAIN_NAME]"
drag, startPoint x: 637, startPoint y: 373, endPoint x: 637, endPoint y: 348, distance: 24.9
click at [637, 373] on div "Add" at bounding box center [649, 391] width 228 height 41
click at [637, 348] on div "[URL][DOMAIN_NAME] Invalid tiktok URL. Make this a highlighted link Add" at bounding box center [649, 318] width 196 height 104
click at [738, 259] on div at bounding box center [742, 251] width 18 height 18
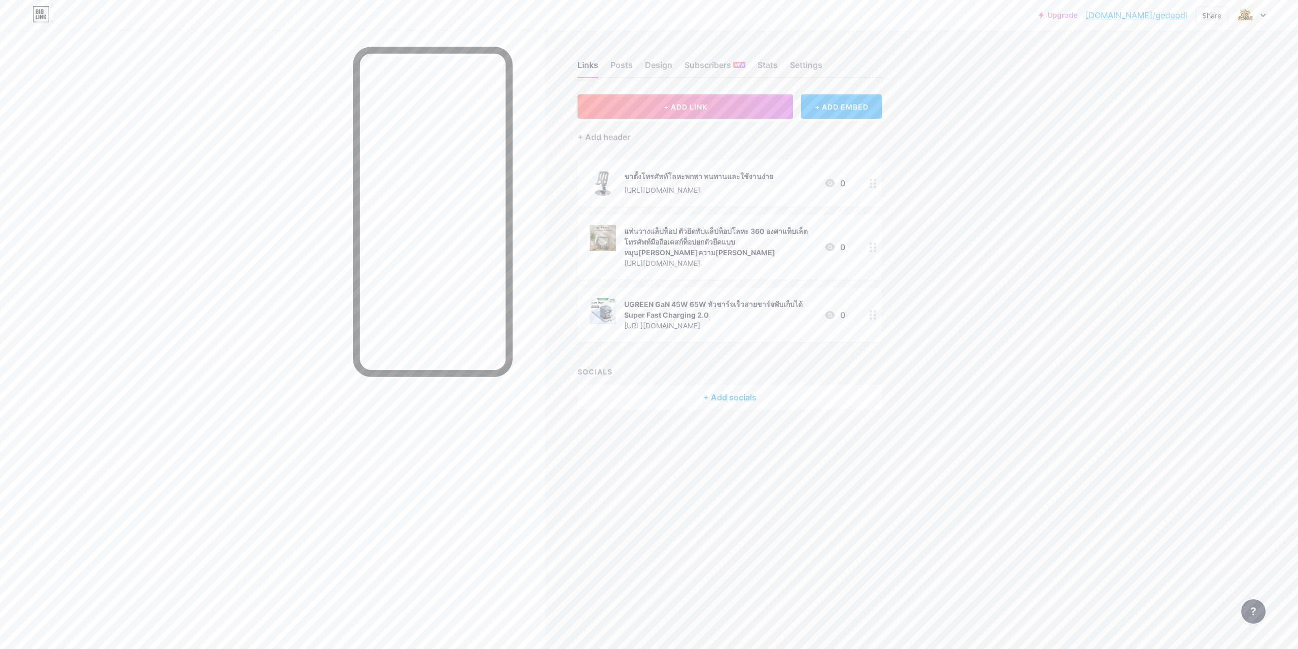
click at [826, 116] on div "+ ADD EMBED" at bounding box center [841, 106] width 81 height 24
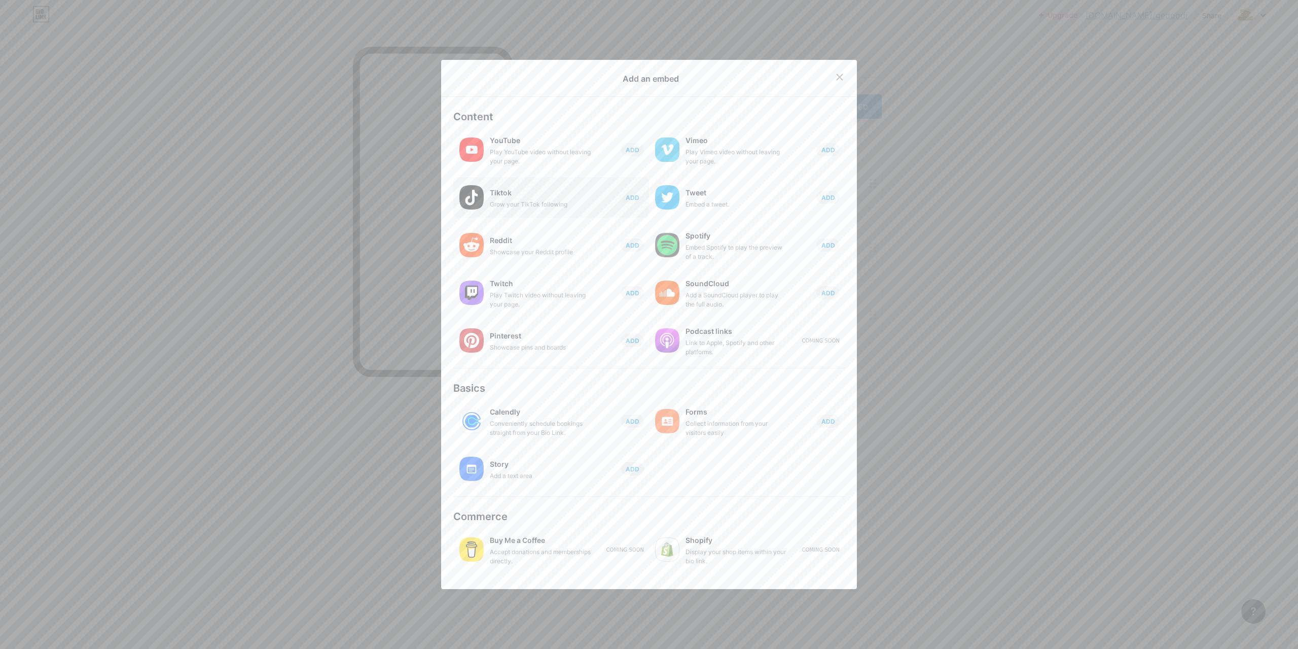
click at [535, 208] on div "Grow your TikTok following" at bounding box center [540, 204] width 101 height 9
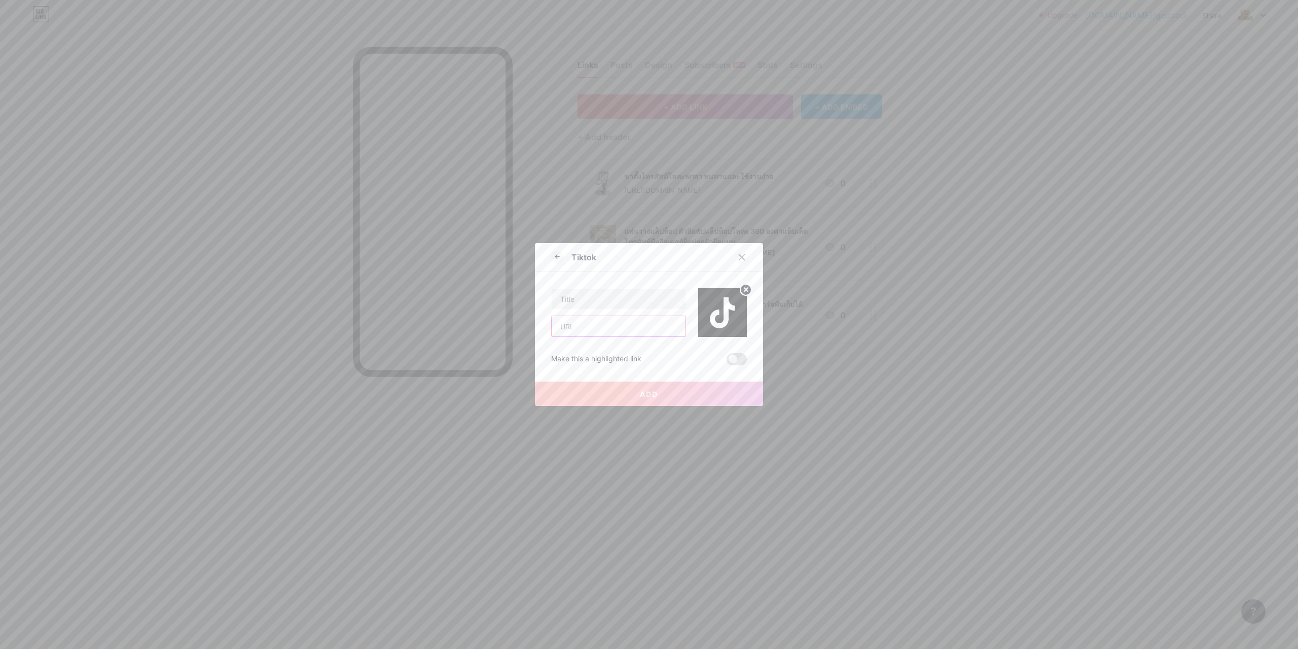
click at [623, 325] on input "text" at bounding box center [619, 326] width 134 height 20
paste input "[URL][DOMAIN_NAME]"
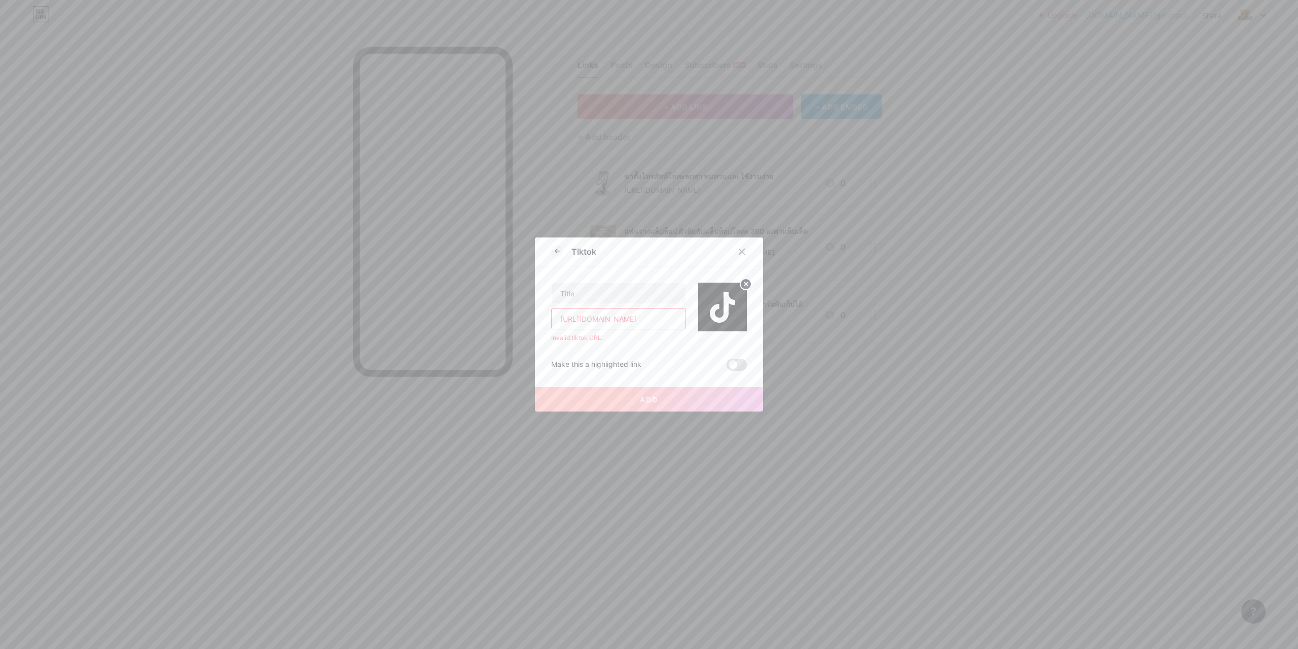
scroll to position [0, 91]
type input "[URL][DOMAIN_NAME]"
click at [738, 250] on icon at bounding box center [742, 251] width 8 height 8
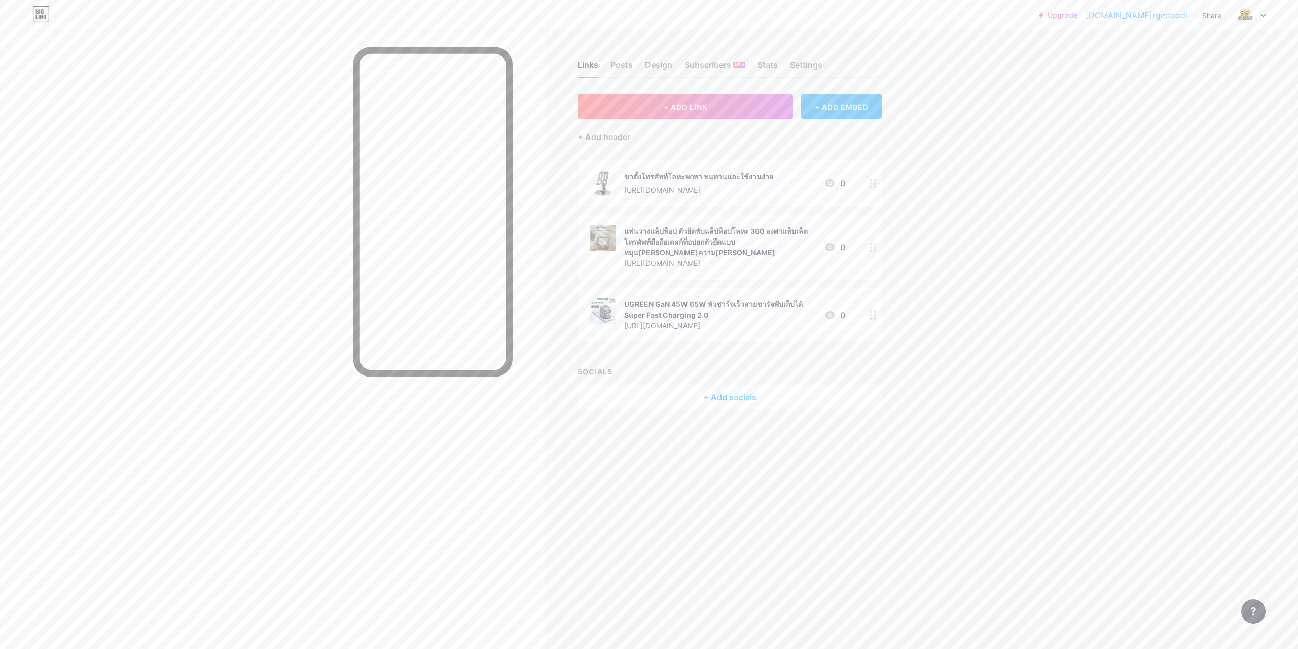
click at [848, 112] on div "+ ADD EMBED" at bounding box center [841, 106] width 81 height 24
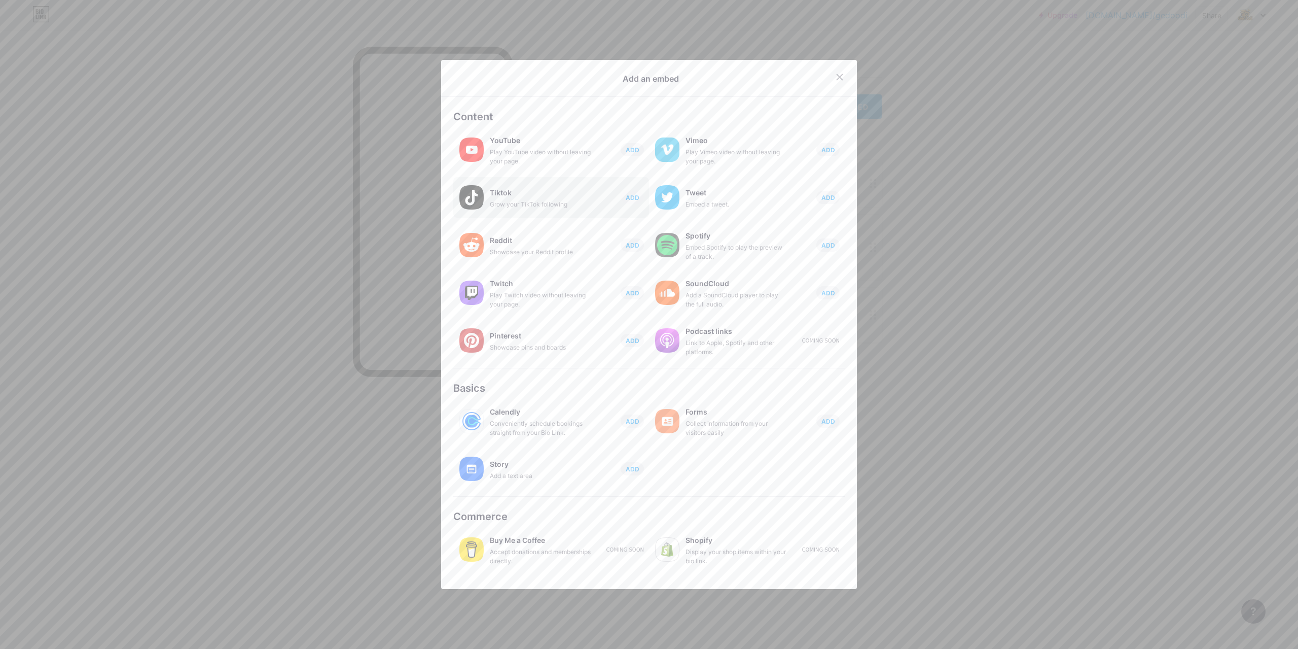
click at [580, 198] on div "Tiktok" at bounding box center [540, 193] width 101 height 14
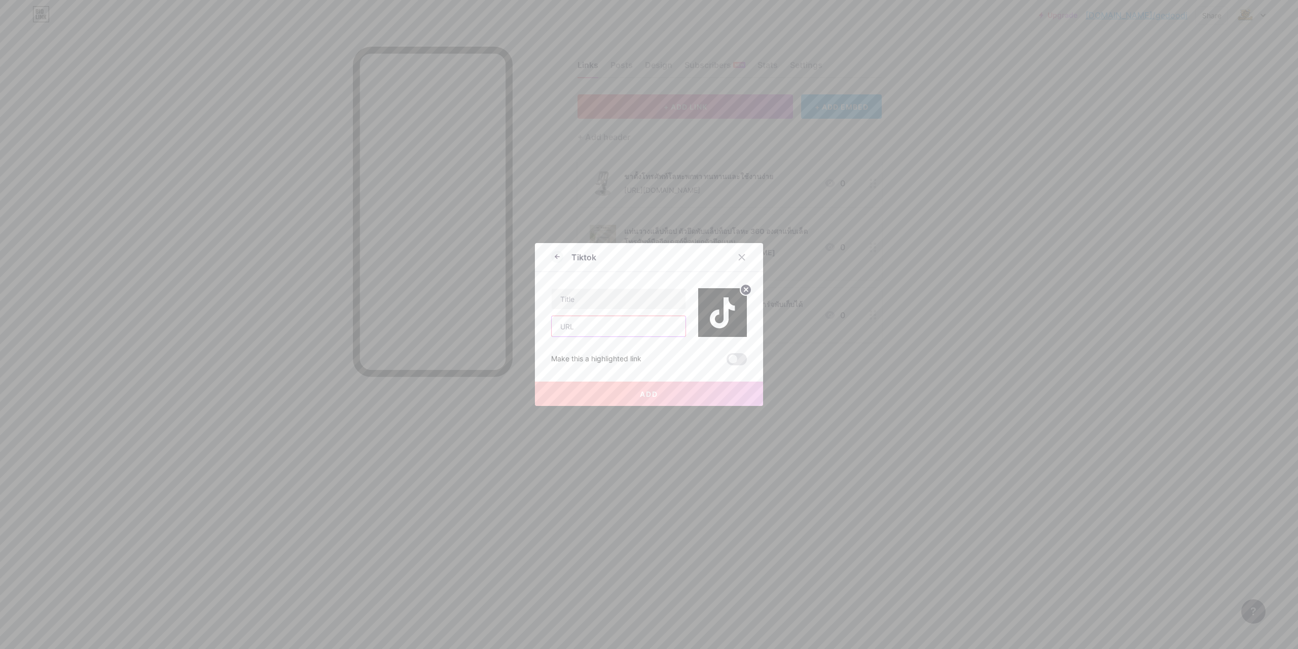
click at [600, 330] on input "text" at bounding box center [619, 326] width 134 height 20
paste input "[URL][DOMAIN_NAME]"
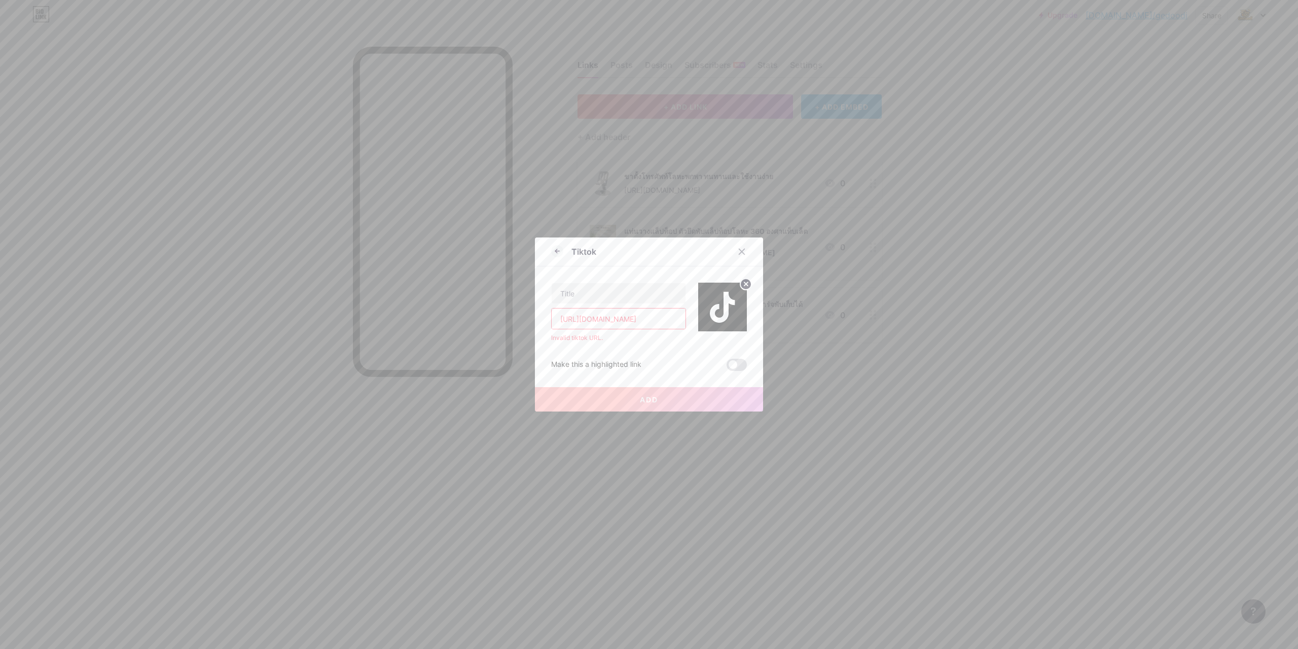
click at [640, 320] on input "[URL][DOMAIN_NAME]" at bounding box center [619, 318] width 134 height 20
click at [652, 343] on div "[URL][DOMAIN_NAME] Invalid tiktok URL. Make this a highlighted link Add" at bounding box center [649, 318] width 196 height 104
click at [657, 340] on div "Invalid tiktok URL." at bounding box center [618, 337] width 135 height 9
click at [637, 320] on input "[URL][DOMAIN_NAME]" at bounding box center [619, 318] width 134 height 20
click at [609, 315] on input "[URL][DOMAIN_NAME]" at bounding box center [619, 318] width 134 height 20
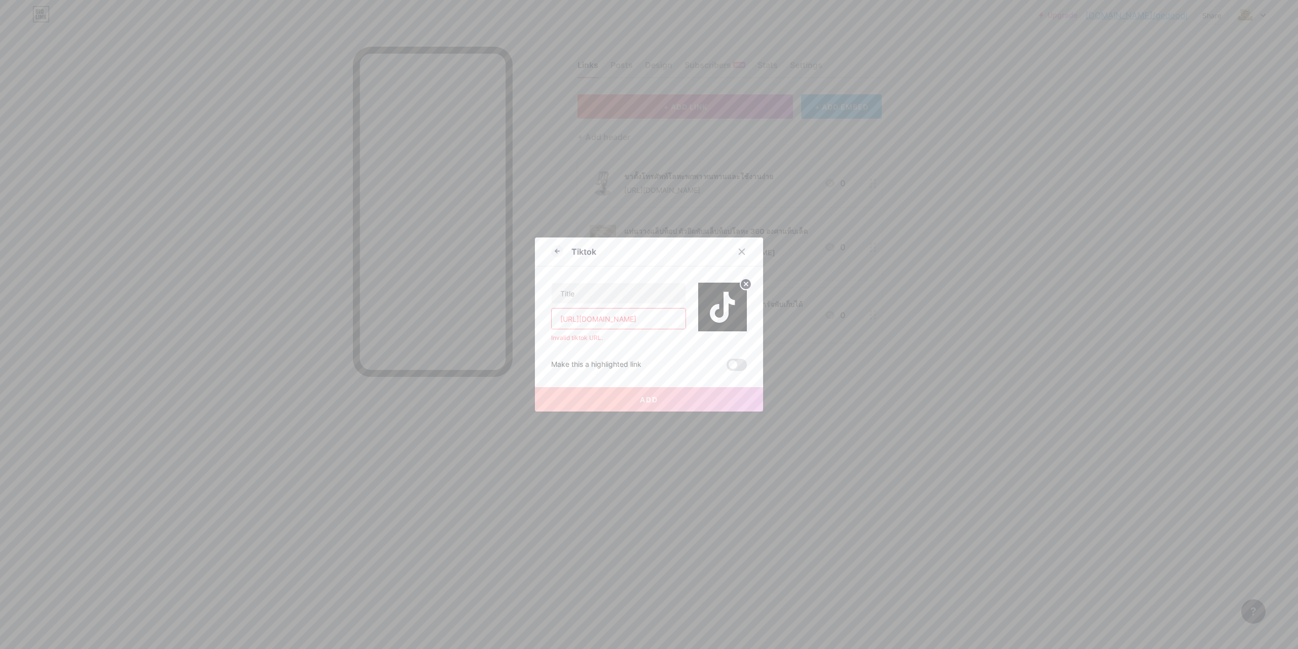
type input "[URL][DOMAIN_NAME]"
click at [561, 360] on div "Make this a highlighted link" at bounding box center [596, 365] width 90 height 12
click at [738, 252] on icon at bounding box center [742, 251] width 8 height 8
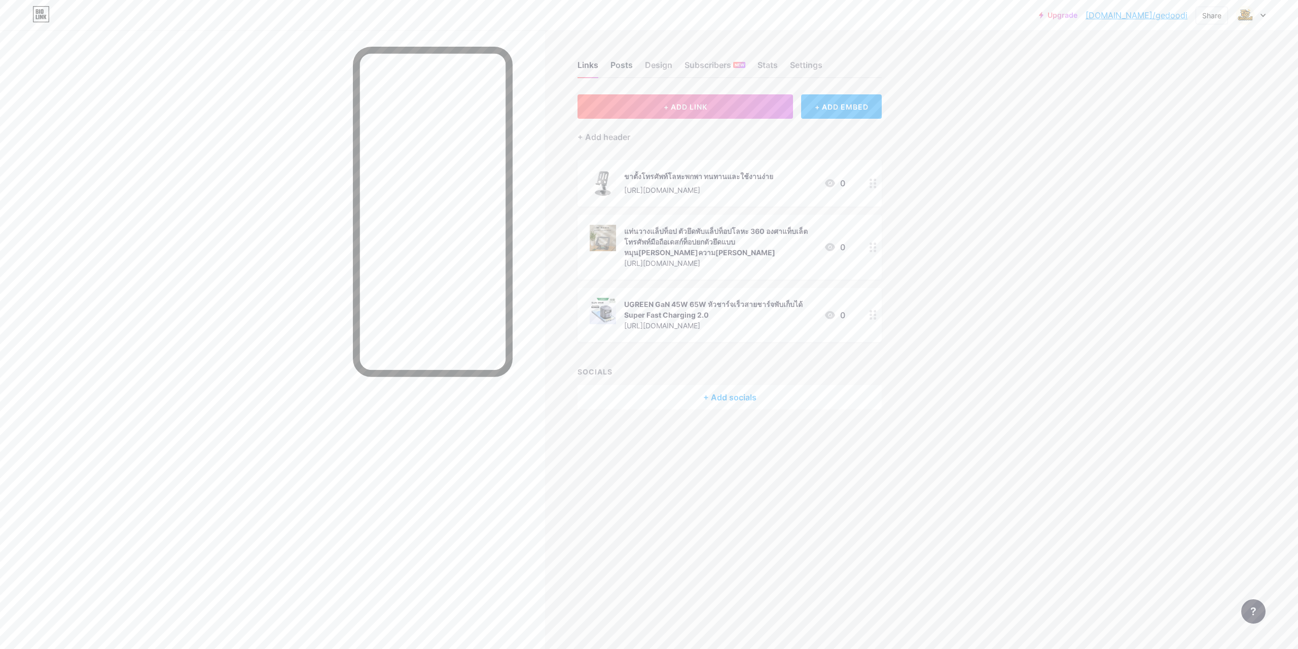
click at [621, 60] on div "Posts" at bounding box center [622, 68] width 22 height 18
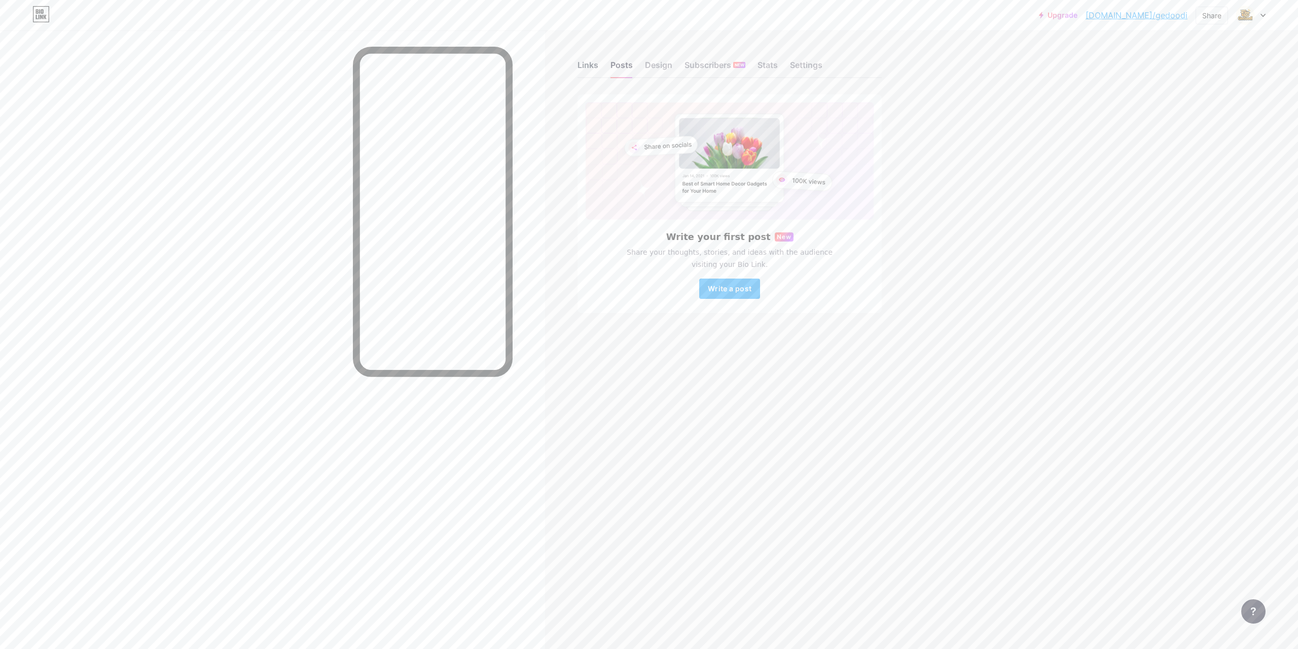
click at [592, 62] on div "Links" at bounding box center [588, 68] width 21 height 18
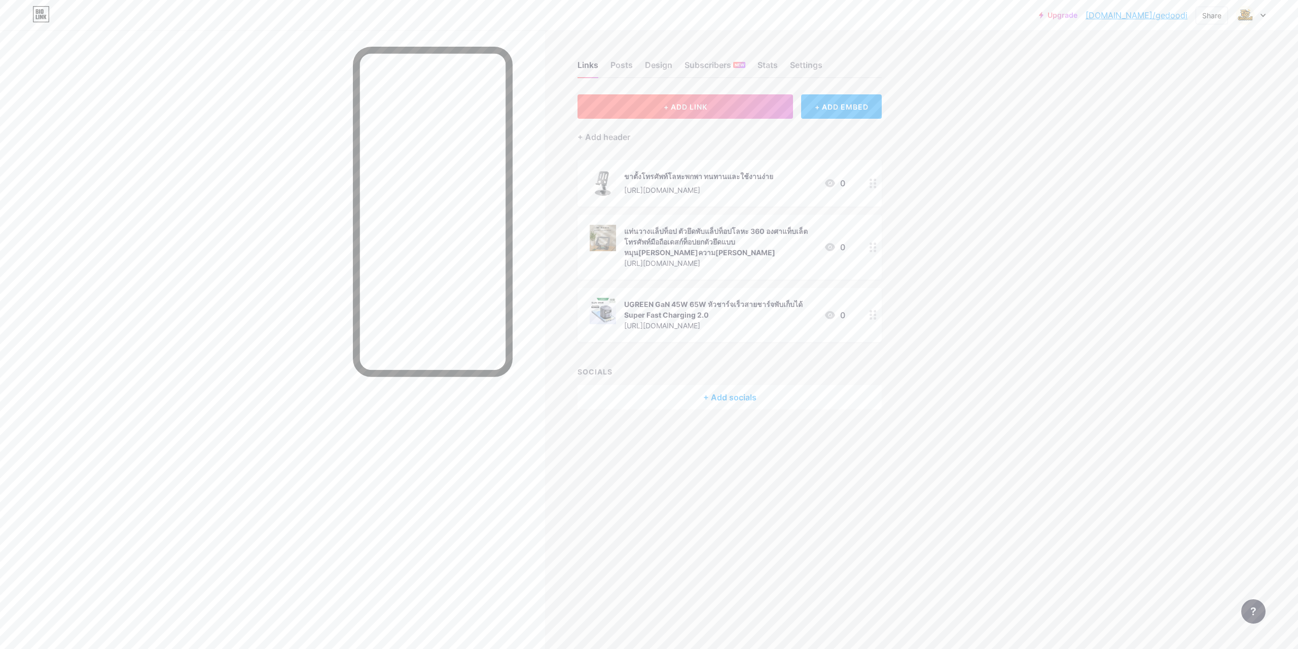
click at [766, 106] on button "+ ADD LINK" at bounding box center [686, 106] width 216 height 24
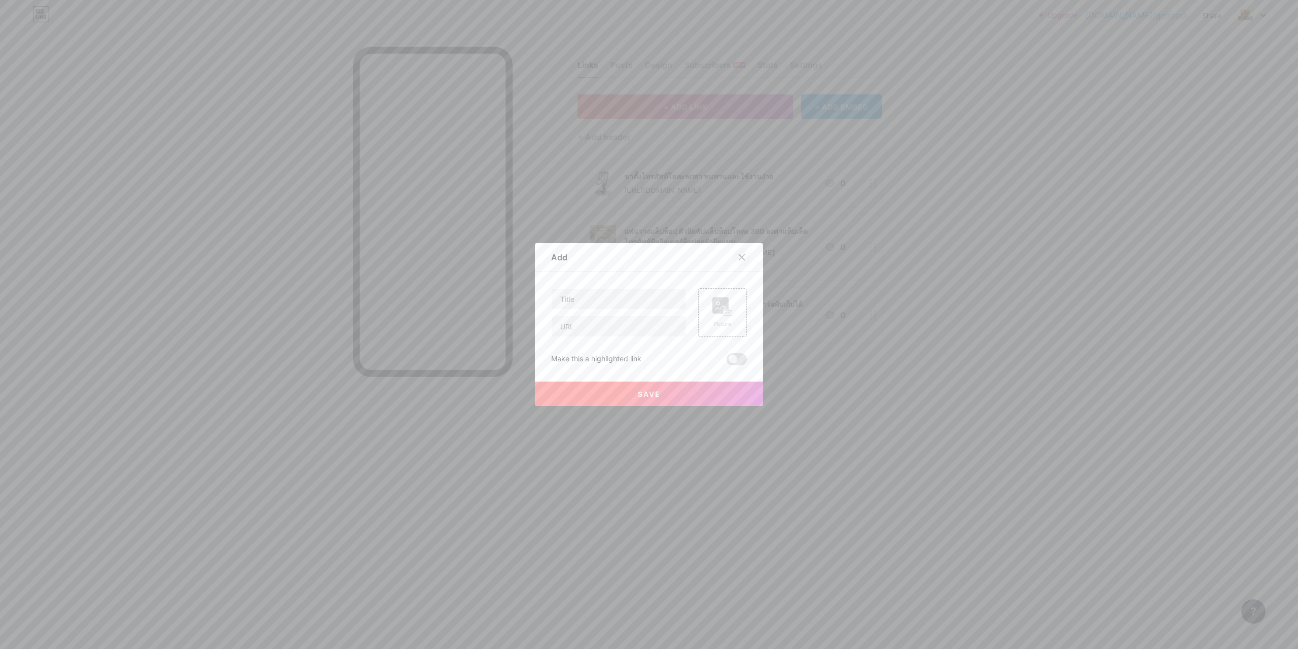
click at [739, 260] on icon at bounding box center [742, 257] width 8 height 8
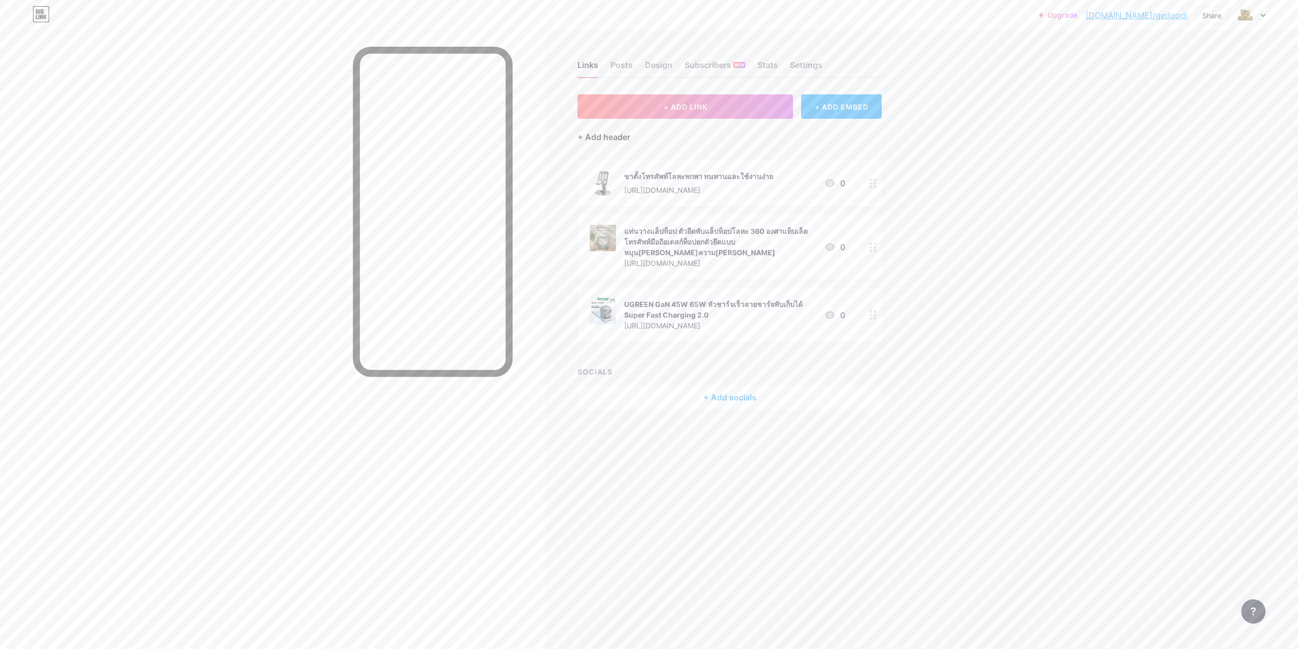
click at [617, 133] on div "+ Add header" at bounding box center [604, 137] width 53 height 12
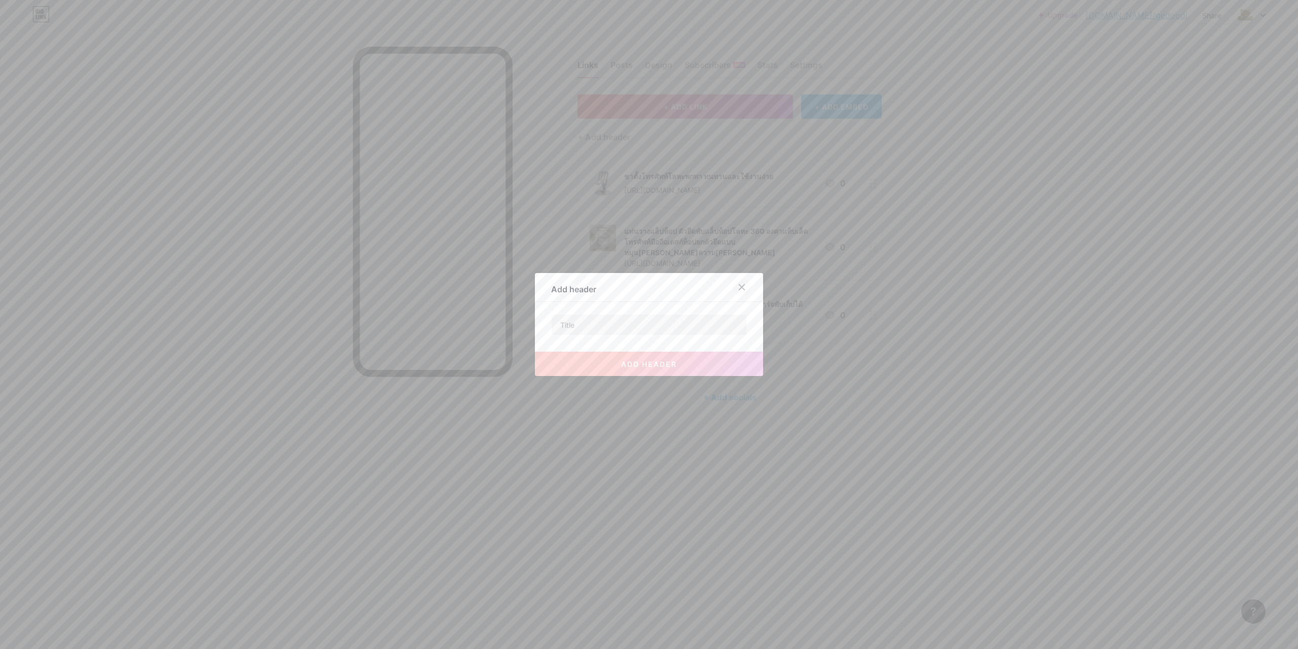
click at [743, 289] on div at bounding box center [742, 287] width 18 height 18
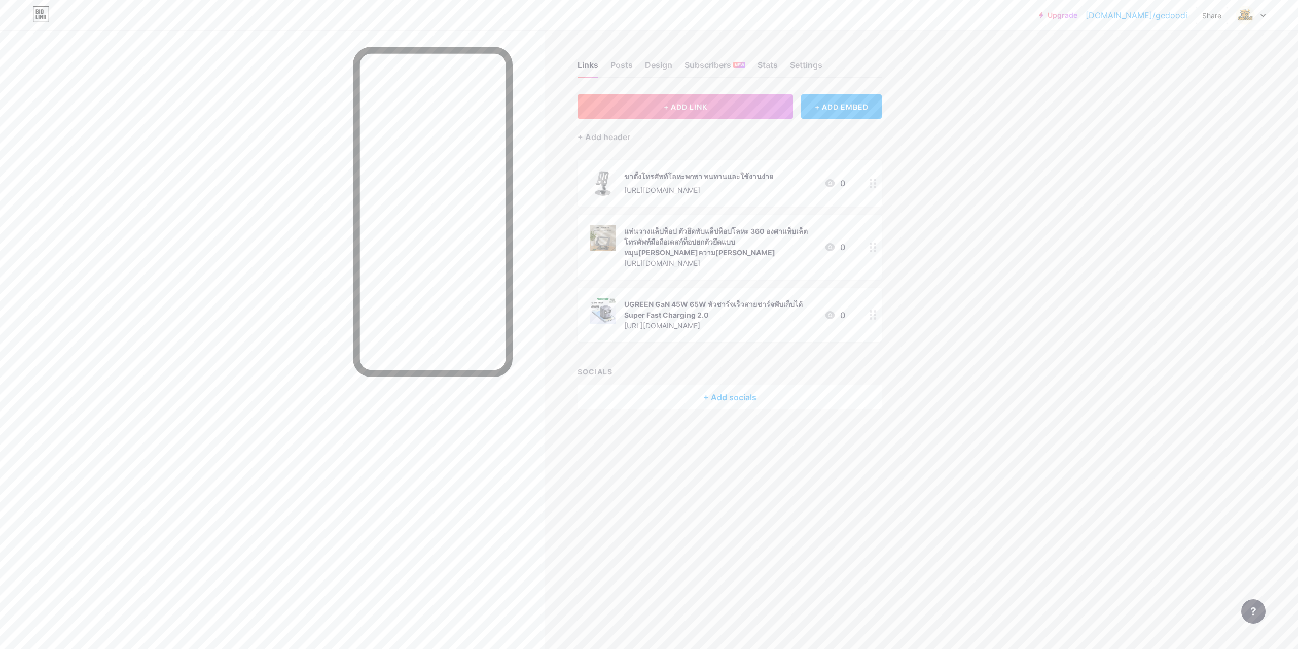
click at [594, 129] on div "+ Add header" at bounding box center [730, 131] width 304 height 25
click at [597, 135] on div "+ Add header" at bounding box center [604, 137] width 53 height 12
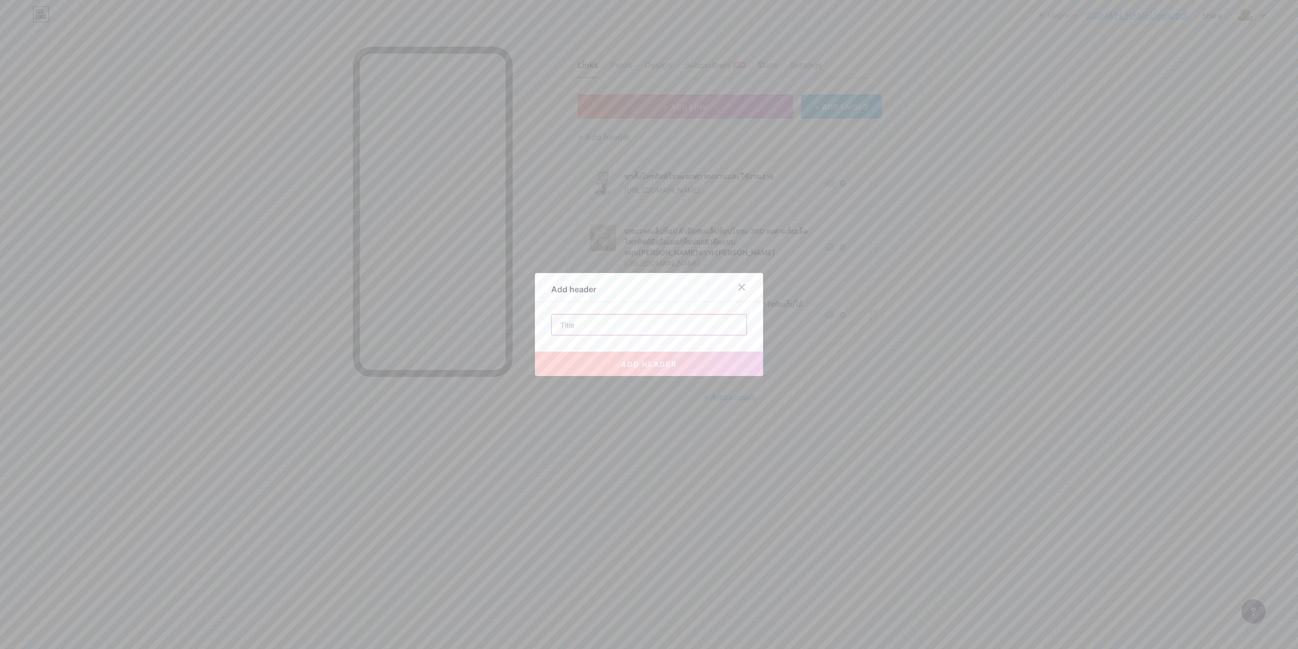
click at [603, 326] on input "text" at bounding box center [649, 324] width 195 height 20
type input "9"
drag, startPoint x: 609, startPoint y: 323, endPoint x: 529, endPoint y: 320, distance: 79.7
click at [529, 320] on div "Add header ตระกร้าสินค้า add header" at bounding box center [649, 324] width 1298 height 649
type input "สินค้าทั้งหมด"
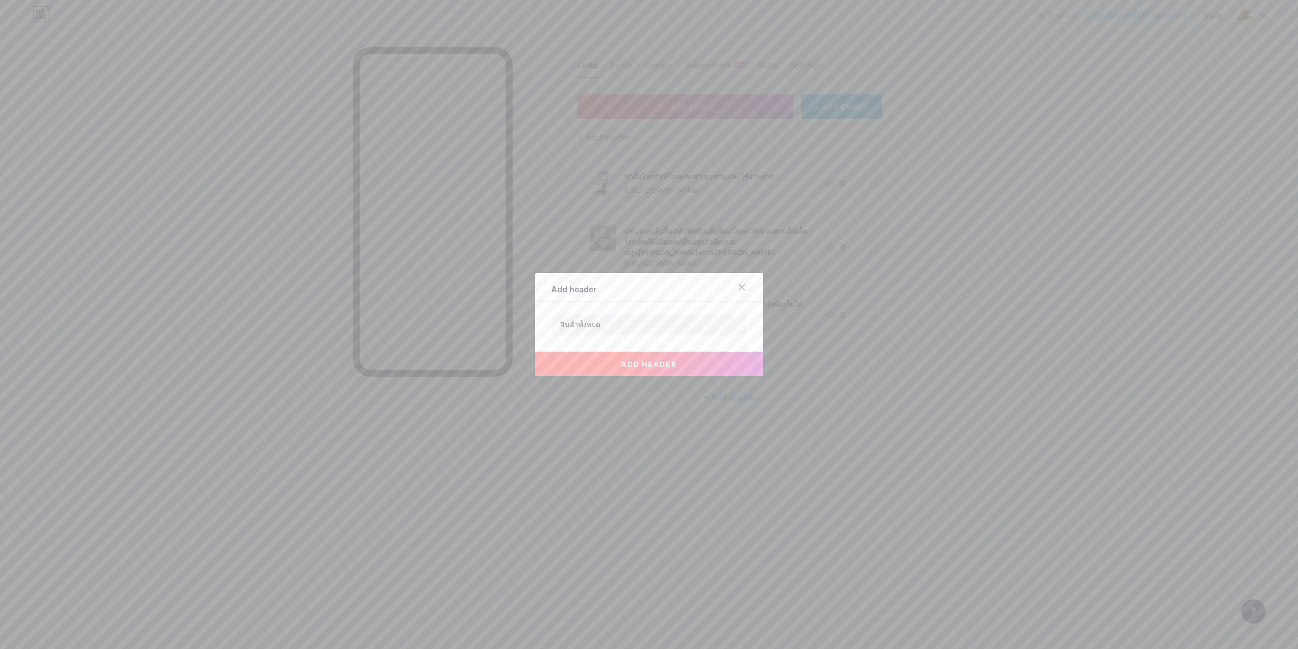
click at [652, 365] on span "add header" at bounding box center [649, 364] width 56 height 9
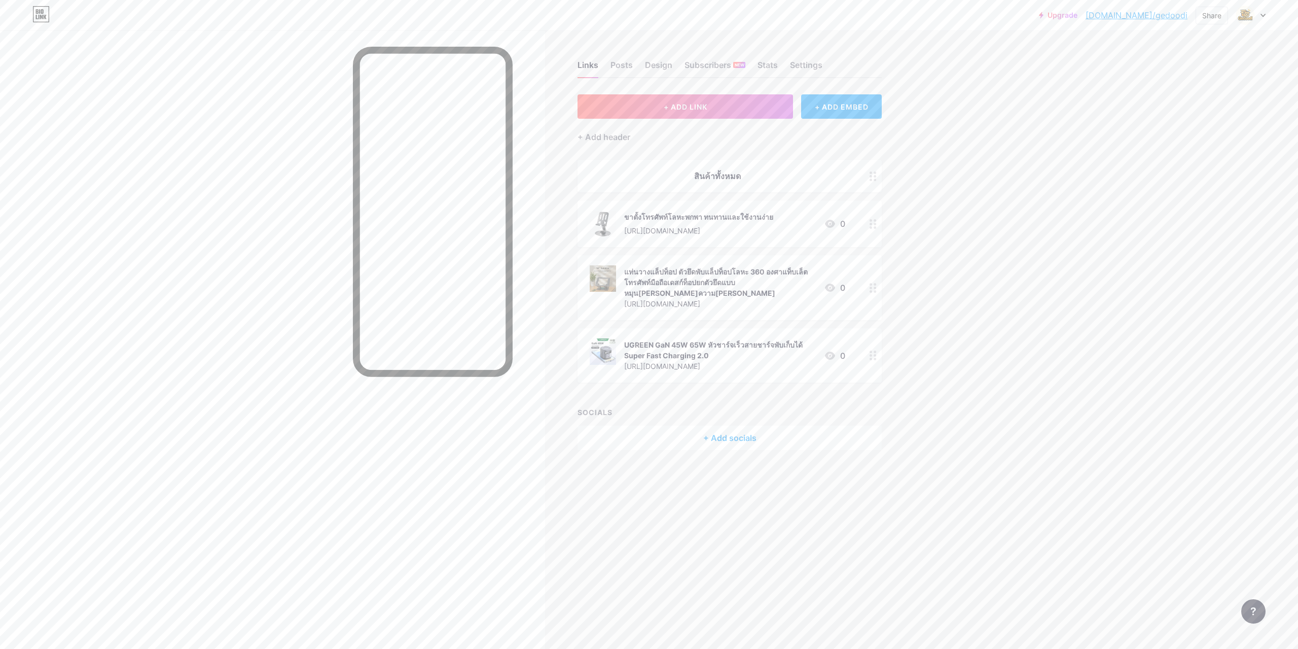
click at [873, 179] on icon at bounding box center [873, 176] width 7 height 10
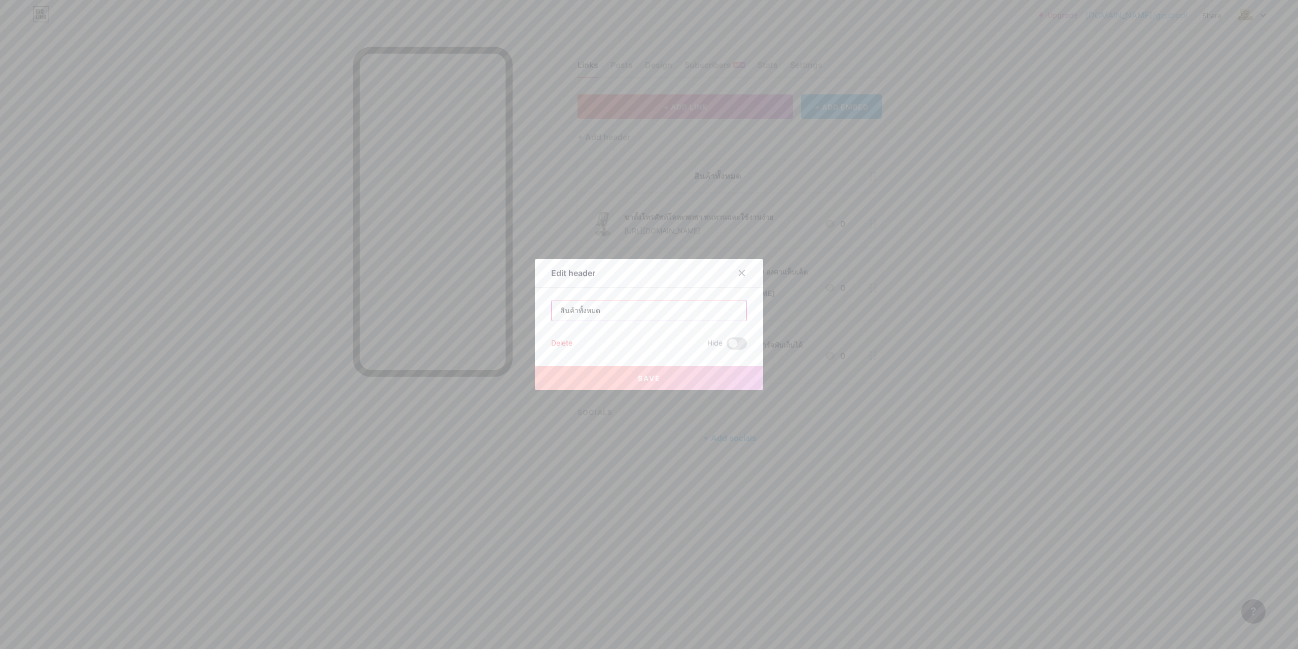
drag, startPoint x: 611, startPoint y: 312, endPoint x: 514, endPoint y: 303, distance: 96.8
click at [514, 303] on div "Edit header สินค้าทั้งหมด Delete Hide Save" at bounding box center [649, 324] width 1298 height 649
type input "อ"
type input "สินค้าทั้"
click at [739, 271] on icon at bounding box center [742, 273] width 8 height 8
